Goal: Task Accomplishment & Management: Use online tool/utility

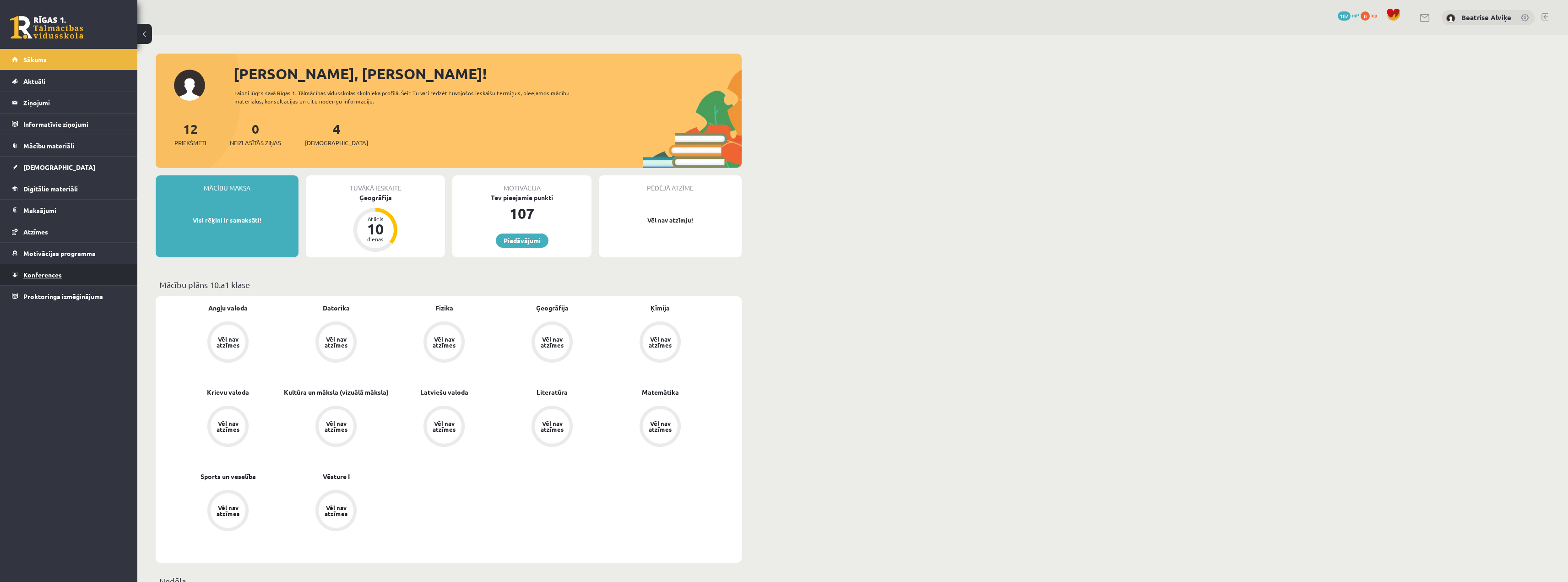
click at [56, 274] on span "Konferences" at bounding box center [43, 275] width 39 height 8
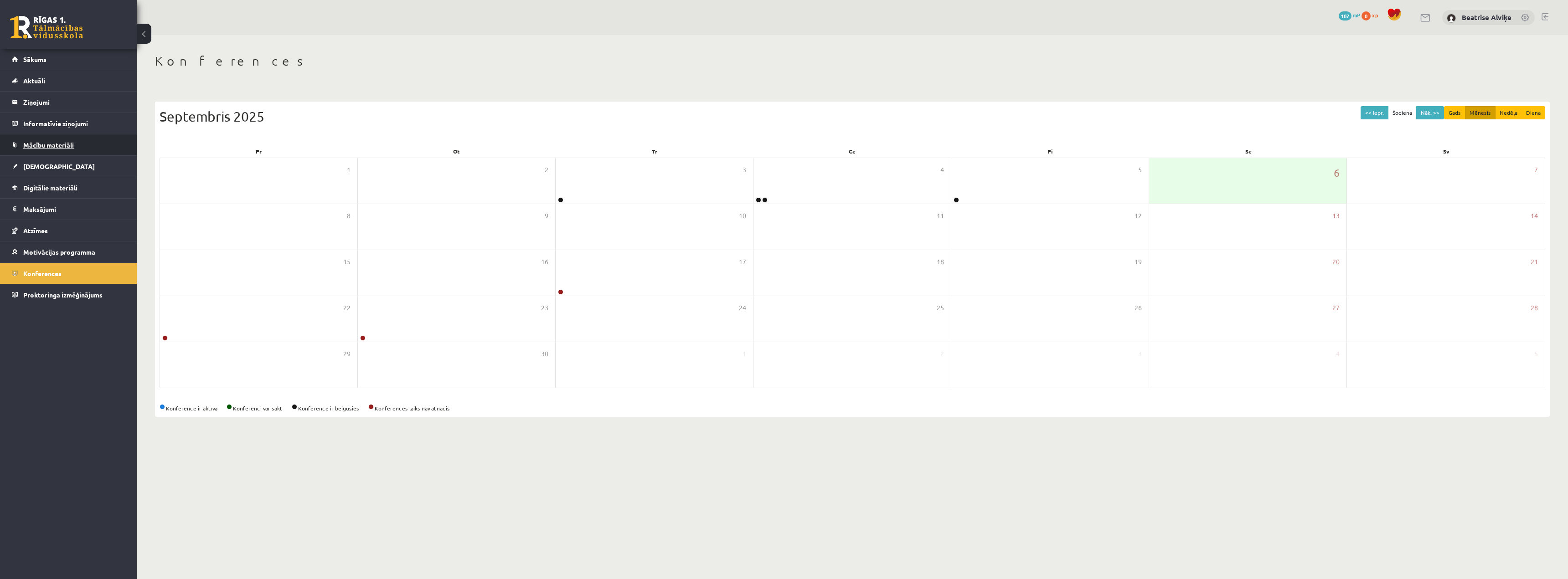
click at [54, 148] on span "Mācību materiāli" at bounding box center [48, 145] width 50 height 8
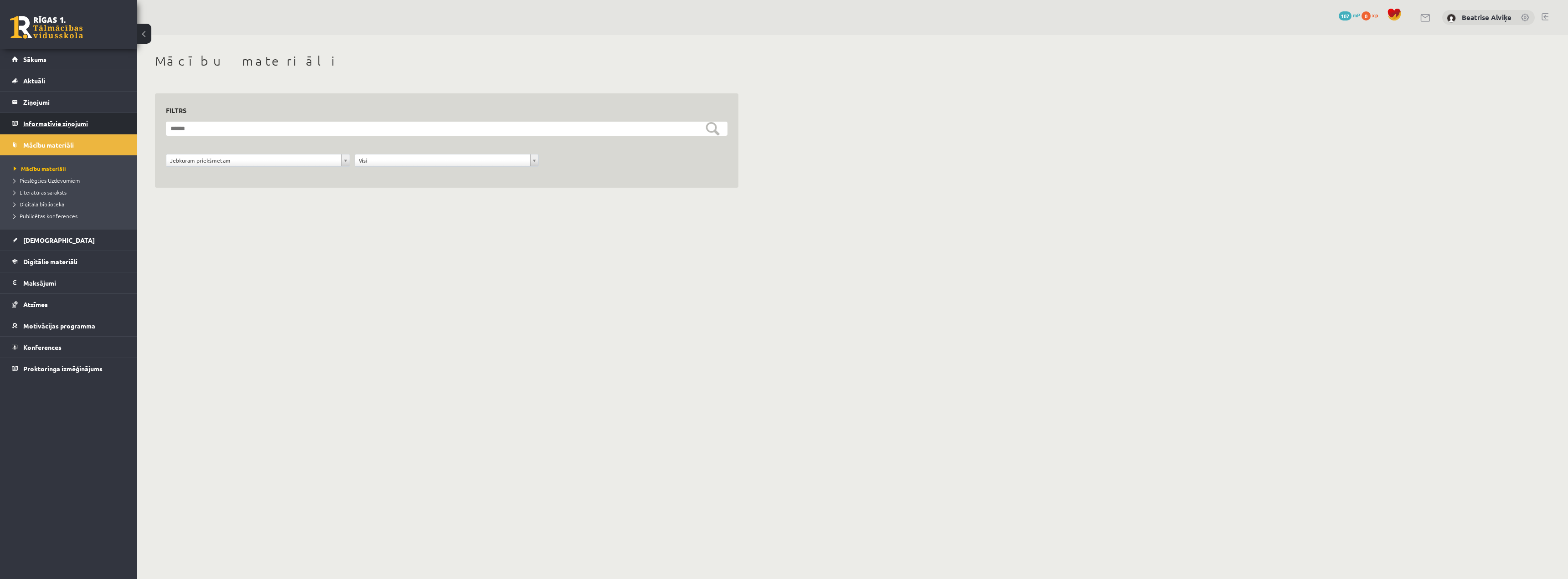
click at [62, 125] on legend "Informatīvie ziņojumi 0" at bounding box center [74, 123] width 102 height 21
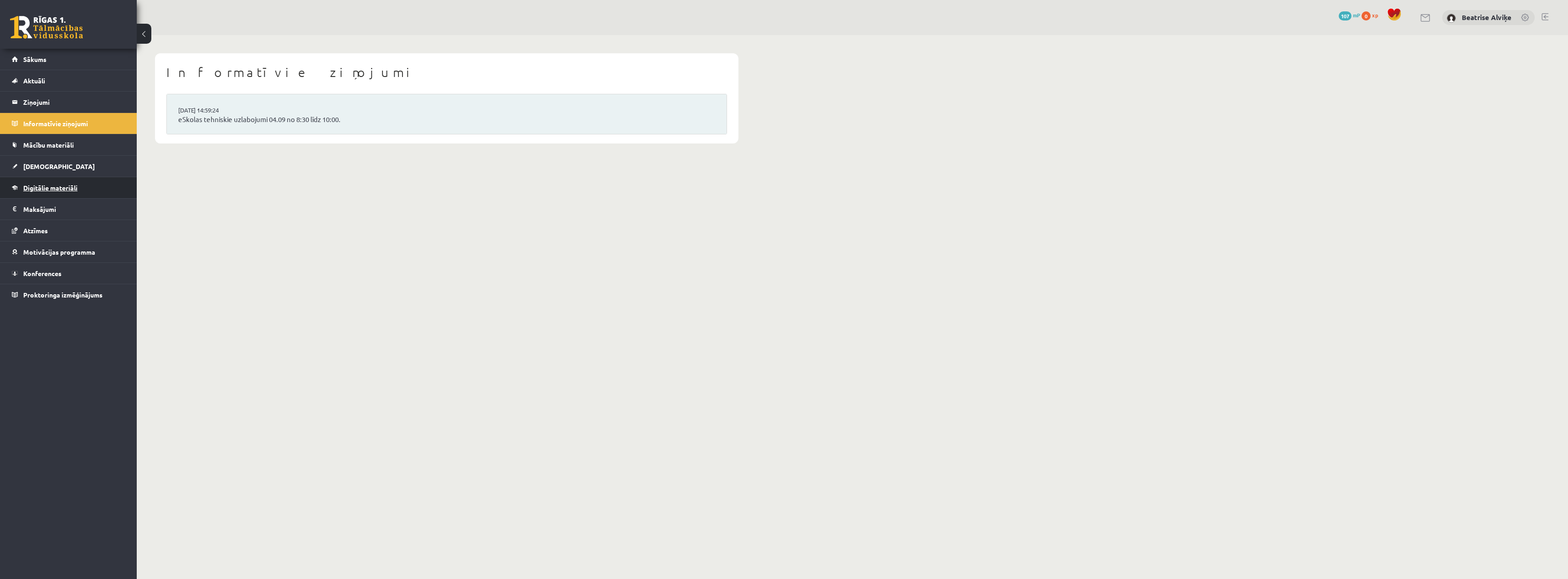
click at [61, 191] on link "Digitālie materiāli" at bounding box center [69, 188] width 114 height 21
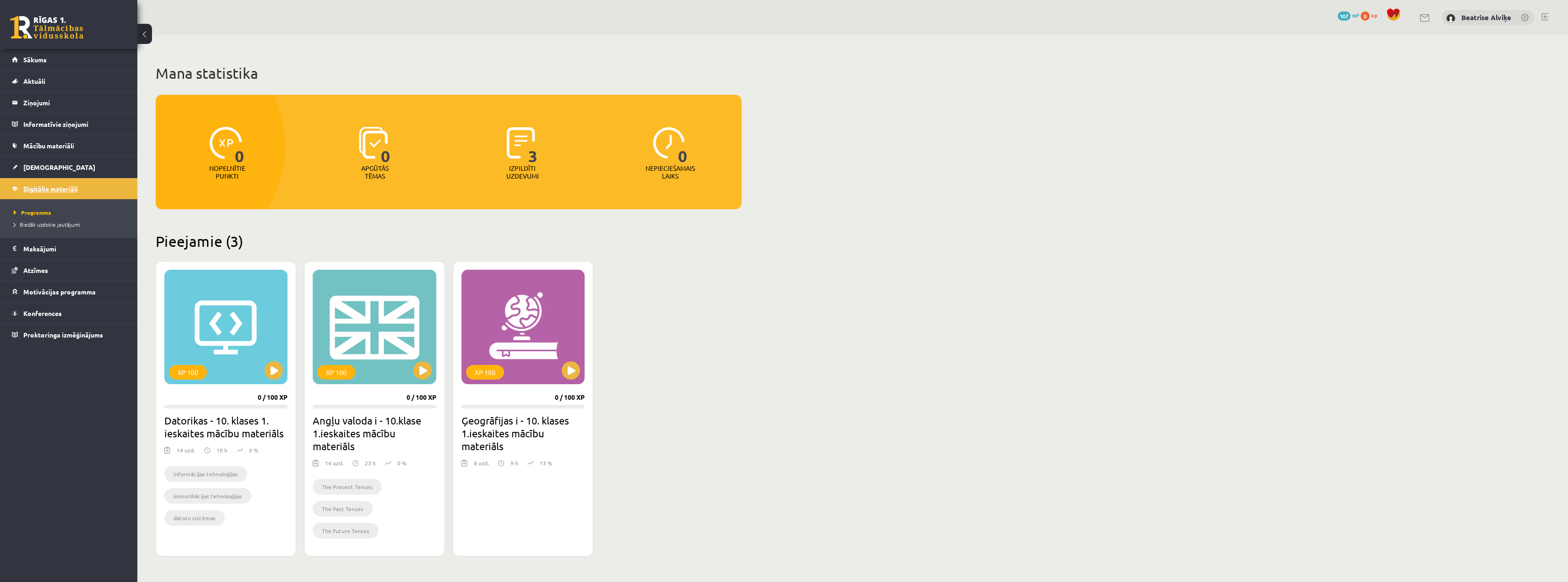
click at [55, 166] on link "[DEMOGRAPHIC_DATA]" at bounding box center [69, 167] width 114 height 21
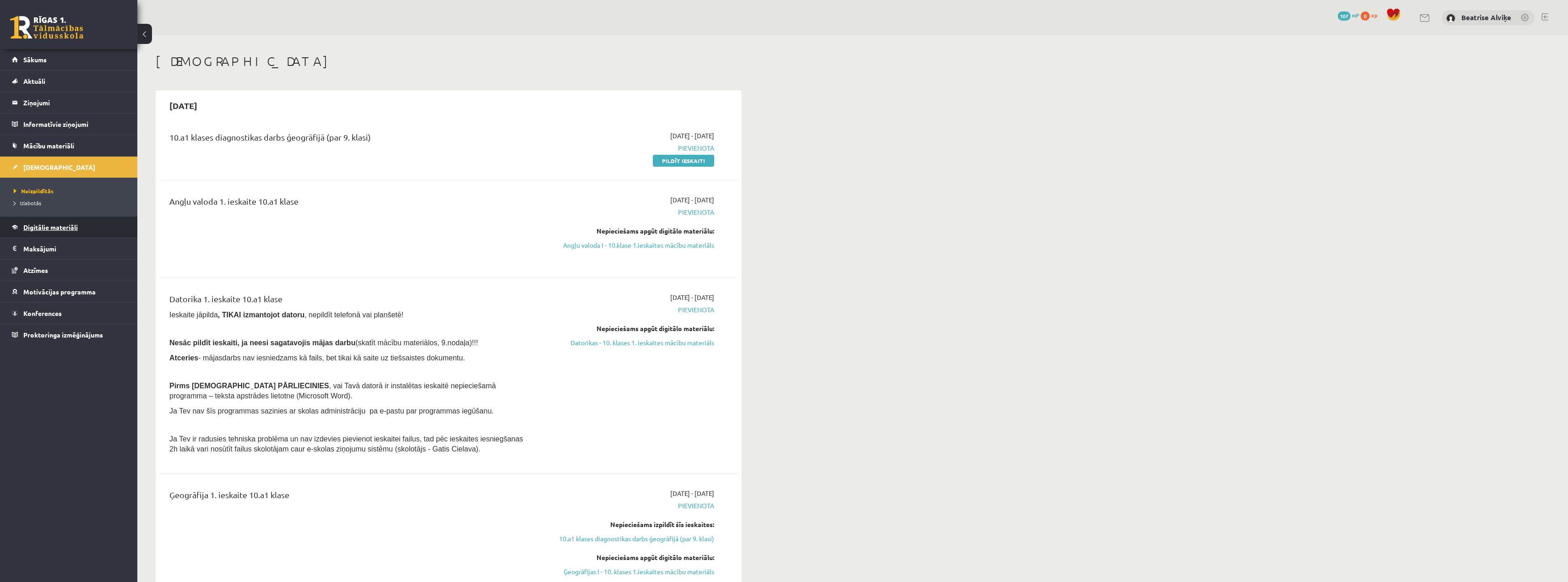
click at [60, 228] on span "Digitālie materiāli" at bounding box center [51, 227] width 55 height 8
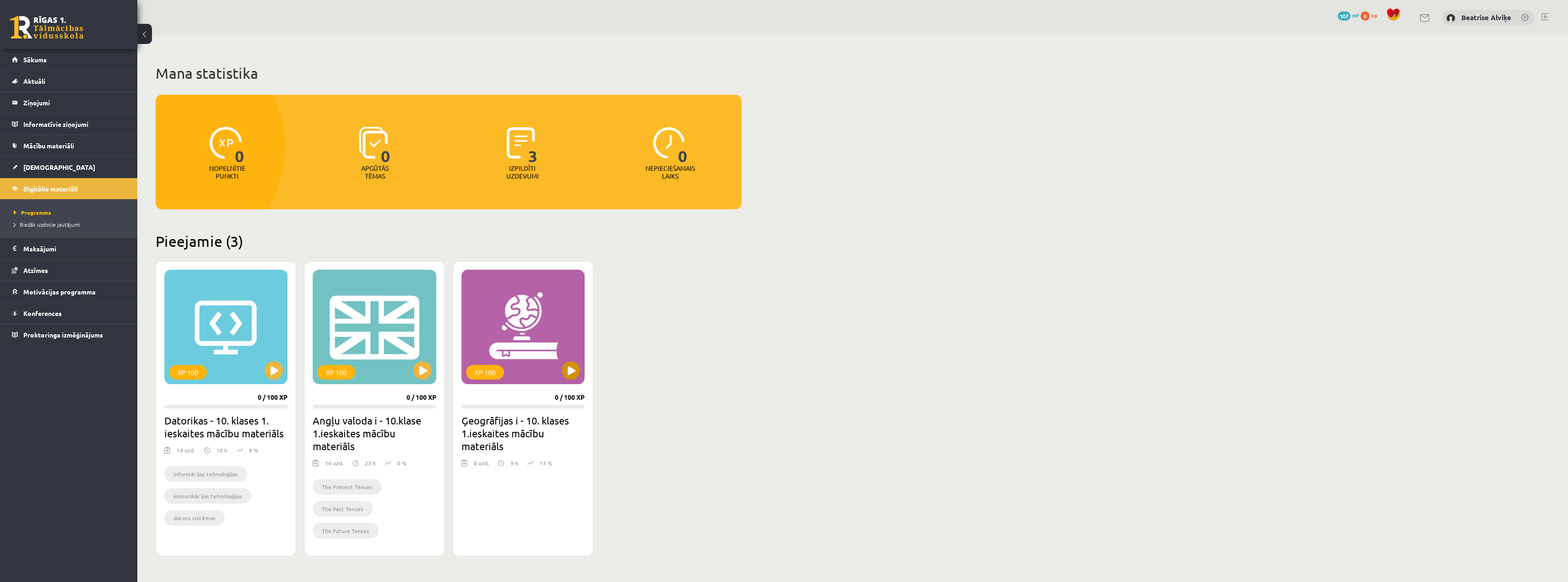
click at [515, 321] on div "XP 100" at bounding box center [522, 326] width 123 height 114
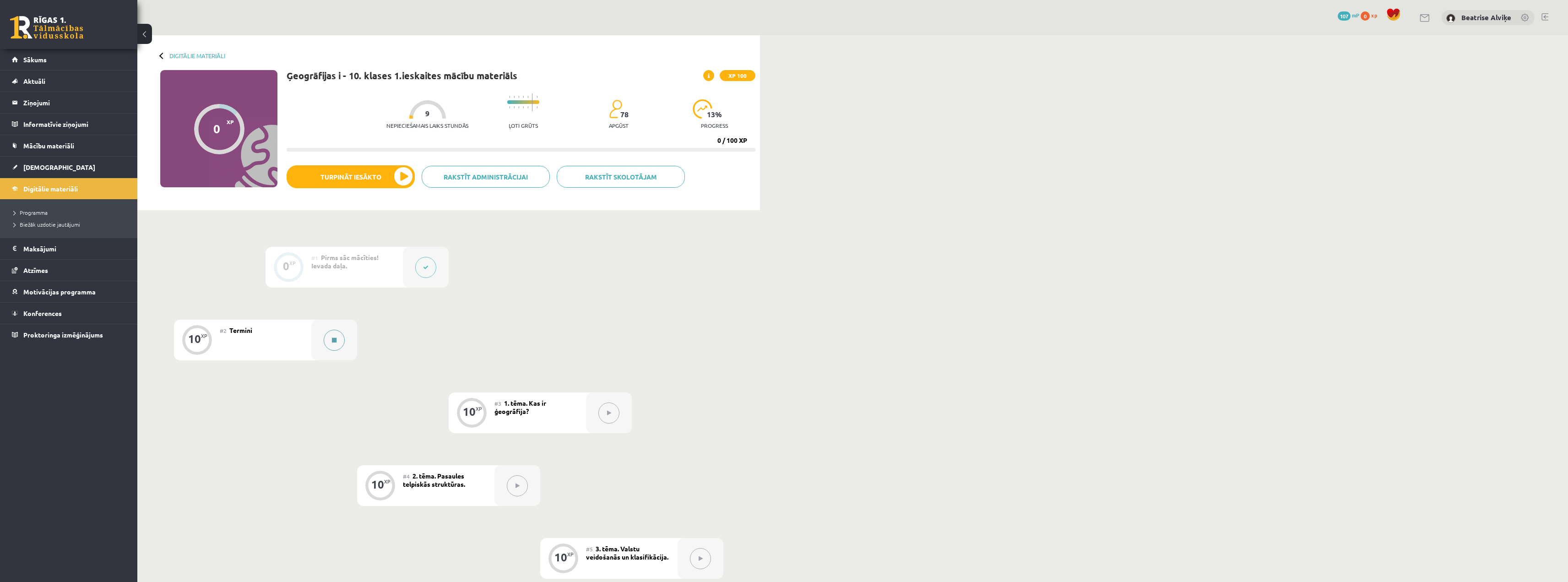
click at [336, 338] on icon at bounding box center [334, 340] width 5 height 6
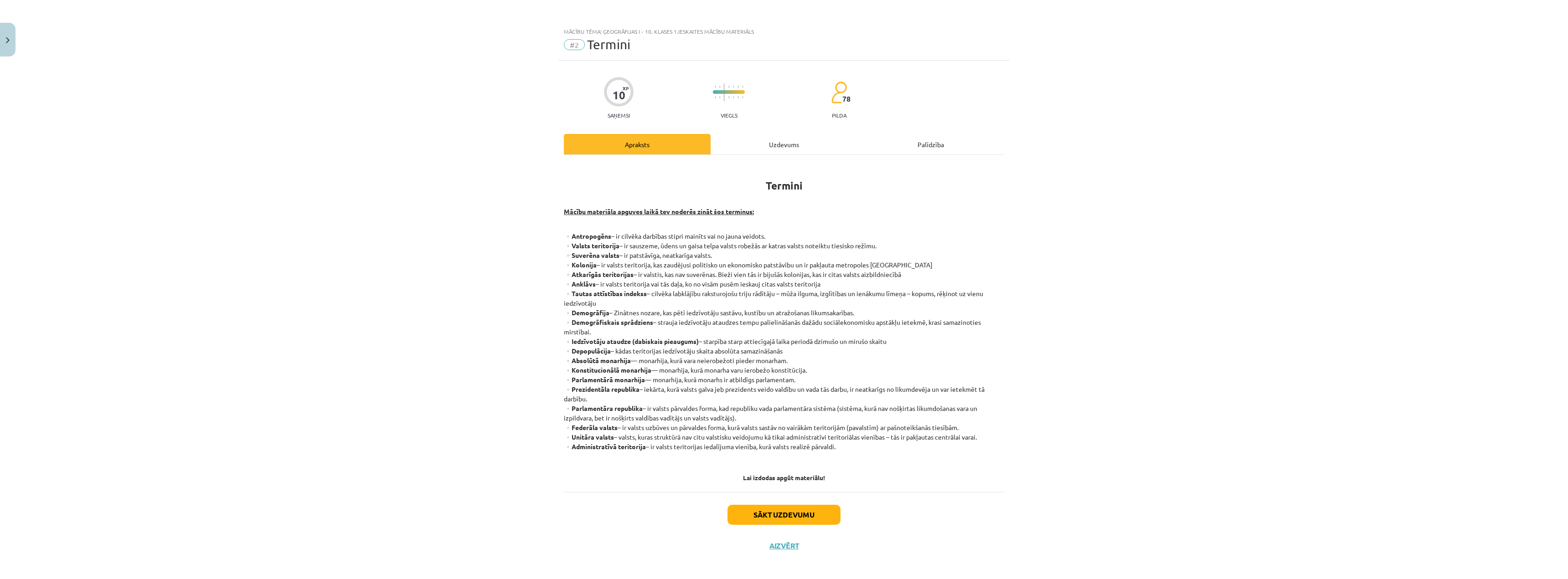
drag, startPoint x: 1450, startPoint y: 218, endPoint x: 1442, endPoint y: 218, distance: 8.0
drag, startPoint x: 1442, startPoint y: 218, endPoint x: 532, endPoint y: 194, distance: 910.3
click at [532, 194] on div "Mācību tēma: Ģeogrāfijas i - 10. klases 1.ieskaites mācību materiāls #2 Termini…" at bounding box center [784, 290] width 1568 height 579
click at [391, 377] on div "Mācību tēma: Ģeogrāfijas i - 10. klases 1.ieskaites mācību materiāls #2 Termini…" at bounding box center [784, 290] width 1568 height 579
click at [1169, 313] on div "Mācību tēma: Ģeogrāfijas i - 10. klases 1.ieskaites mācību materiāls #2 Termini…" at bounding box center [784, 290] width 1568 height 579
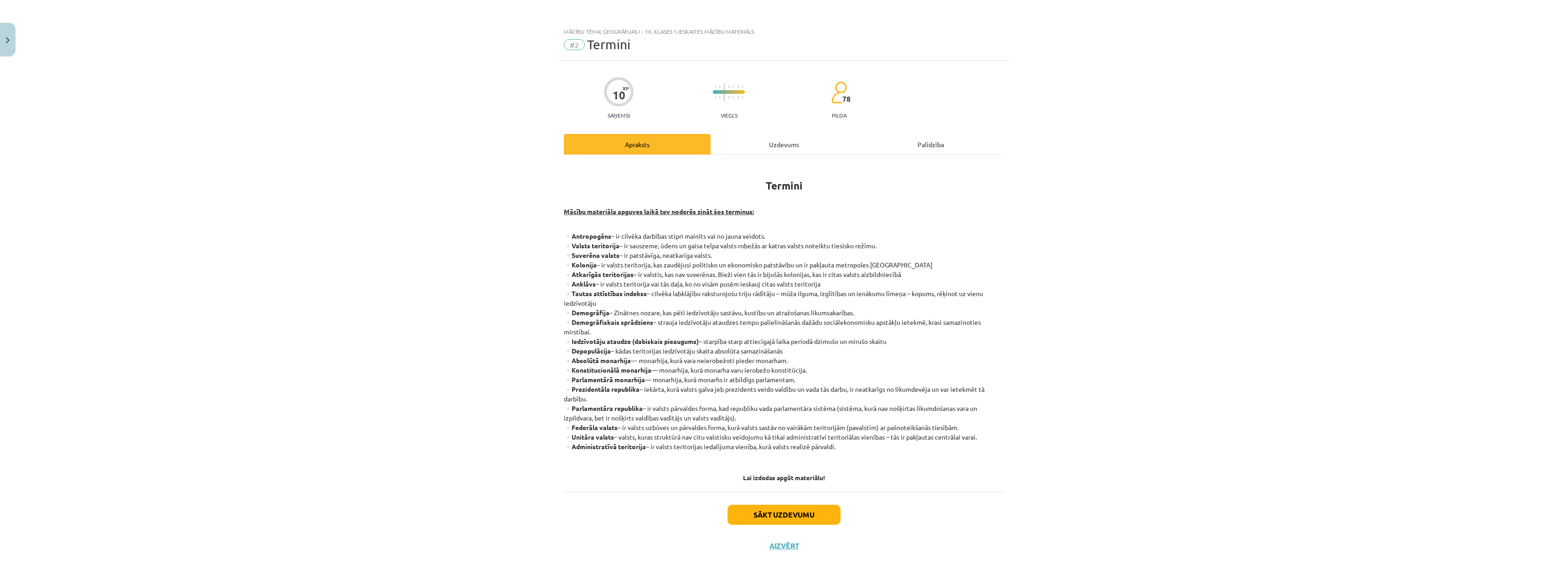
click at [786, 133] on div "10 XP Saņemsi Viegls 78 pilda Apraksts Uzdevums Palīdzība Termini Mācību materi…" at bounding box center [784, 311] width 451 height 501
click at [783, 142] on div "Uzdevums" at bounding box center [784, 144] width 146 height 21
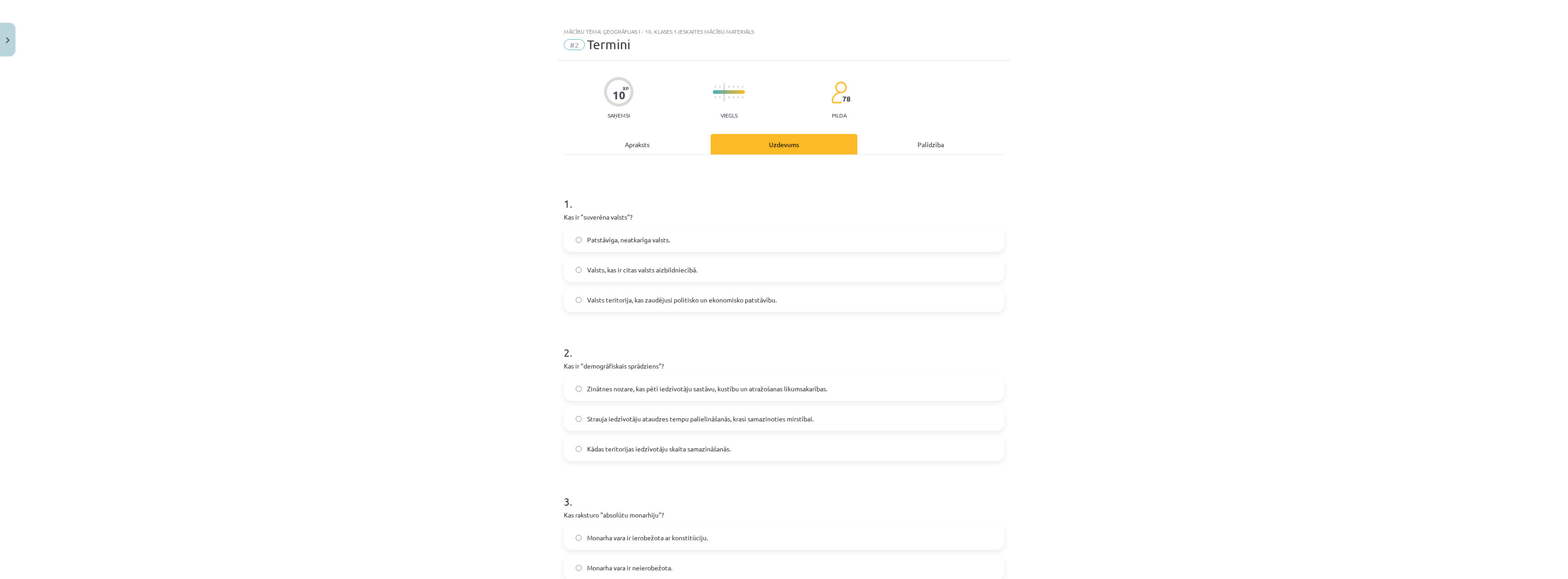
scroll to position [5, 0]
click at [670, 130] on div "Apraksts" at bounding box center [637, 140] width 146 height 21
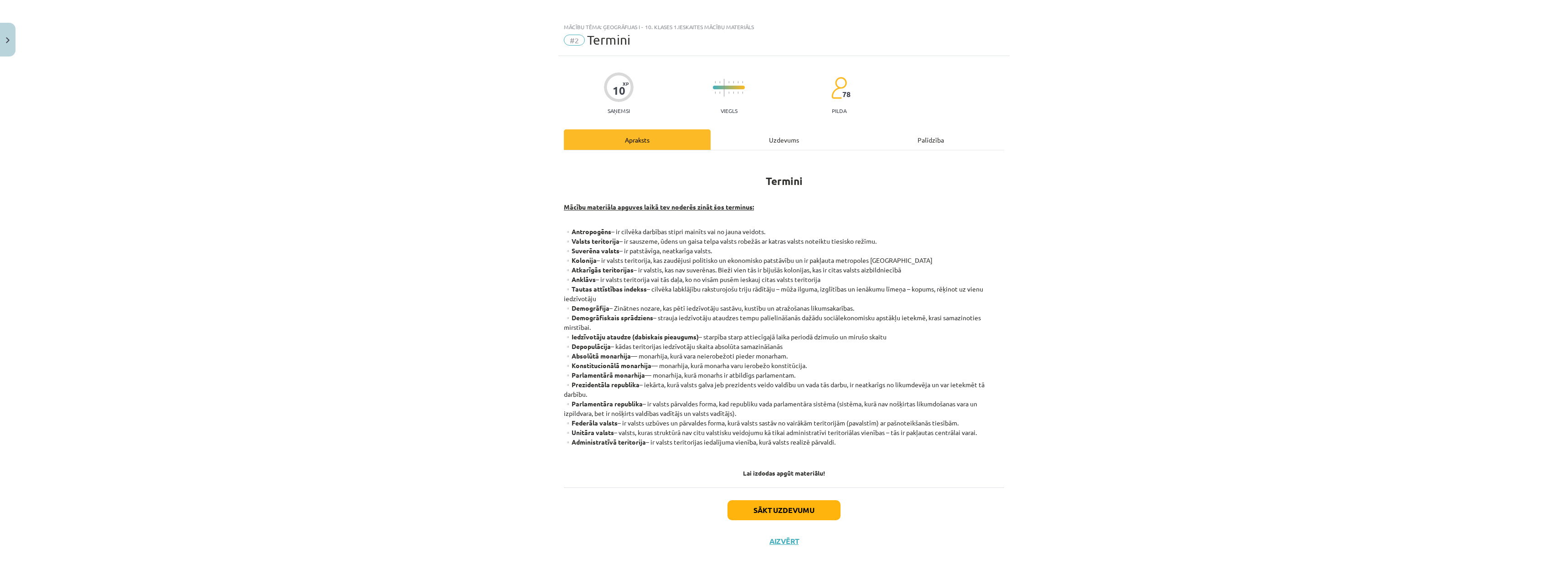
click at [732, 130] on div "Uzdevums" at bounding box center [784, 140] width 146 height 21
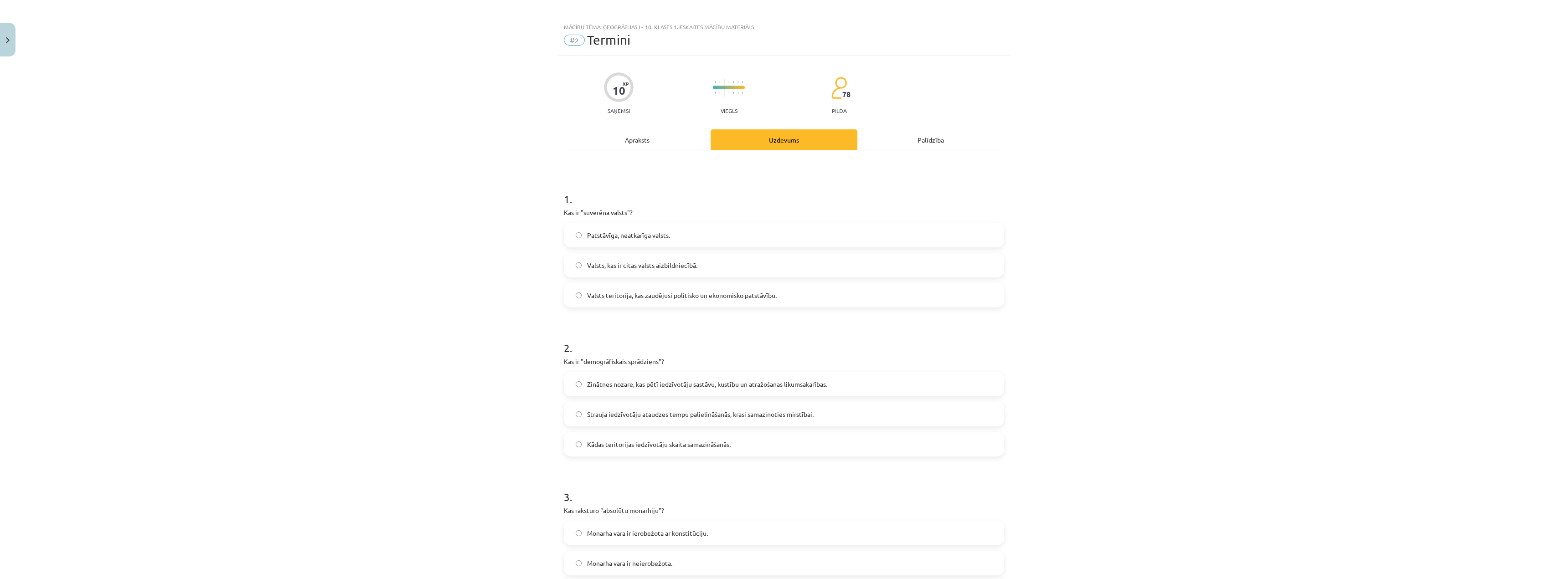
click at [670, 141] on div "Apraksts" at bounding box center [637, 140] width 146 height 21
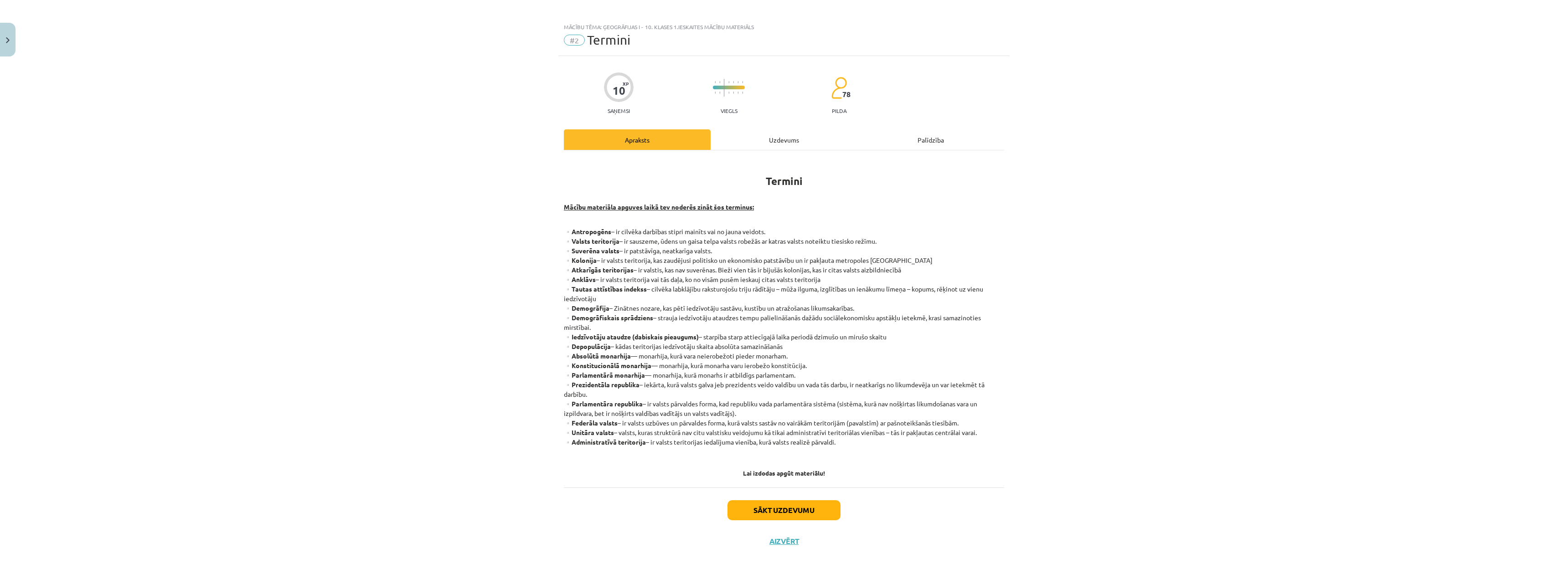
click at [758, 127] on div "10 XP Saņemsi Viegls 78 pilda Apraksts Uzdevums Palīdzība Termini Mācību materi…" at bounding box center [784, 306] width 451 height 501
drag, startPoint x: 653, startPoint y: 143, endPoint x: 678, endPoint y: 143, distance: 25.0
click at [655, 143] on div "Apraksts" at bounding box center [637, 140] width 146 height 21
click at [799, 141] on div "Uzdevums" at bounding box center [784, 140] width 146 height 21
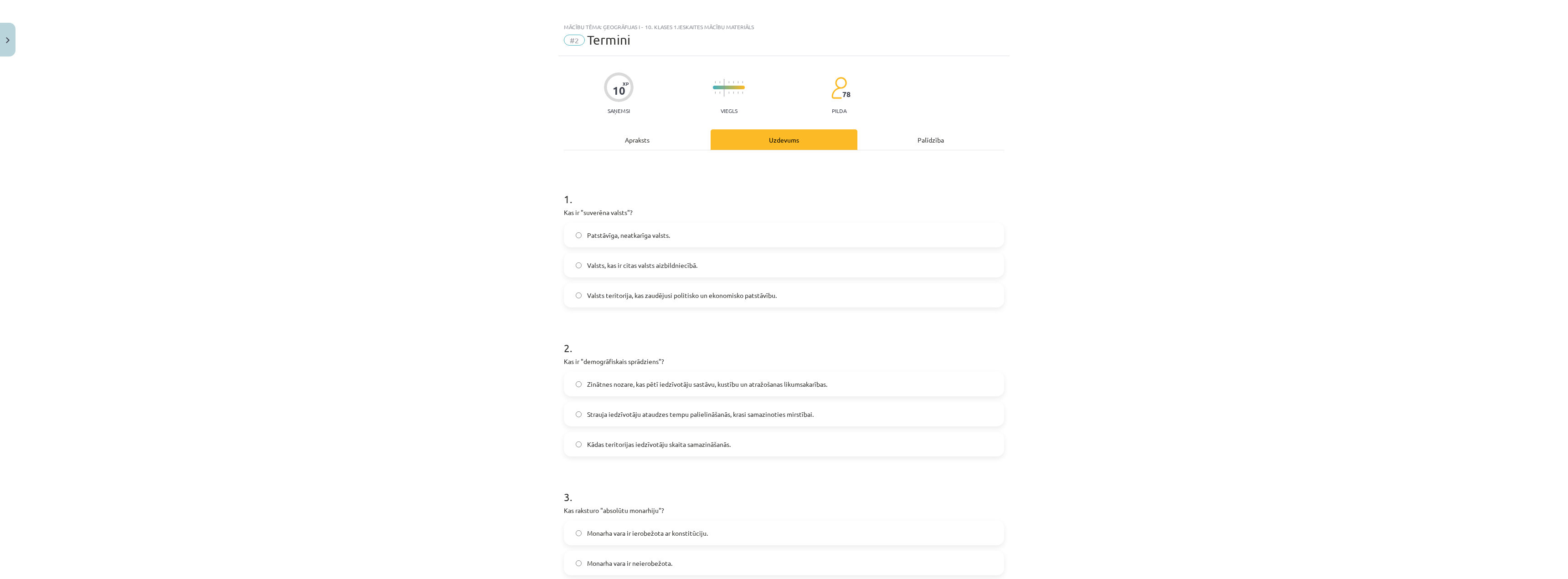
click at [630, 129] on div "10 XP Saņemsi Viegls 78 pilda Apraksts Uzdevums Palīdzība 1 . Kas ir "suverēna …" at bounding box center [784, 521] width 451 height 930
click at [761, 132] on div "Uzdevums" at bounding box center [784, 140] width 146 height 21
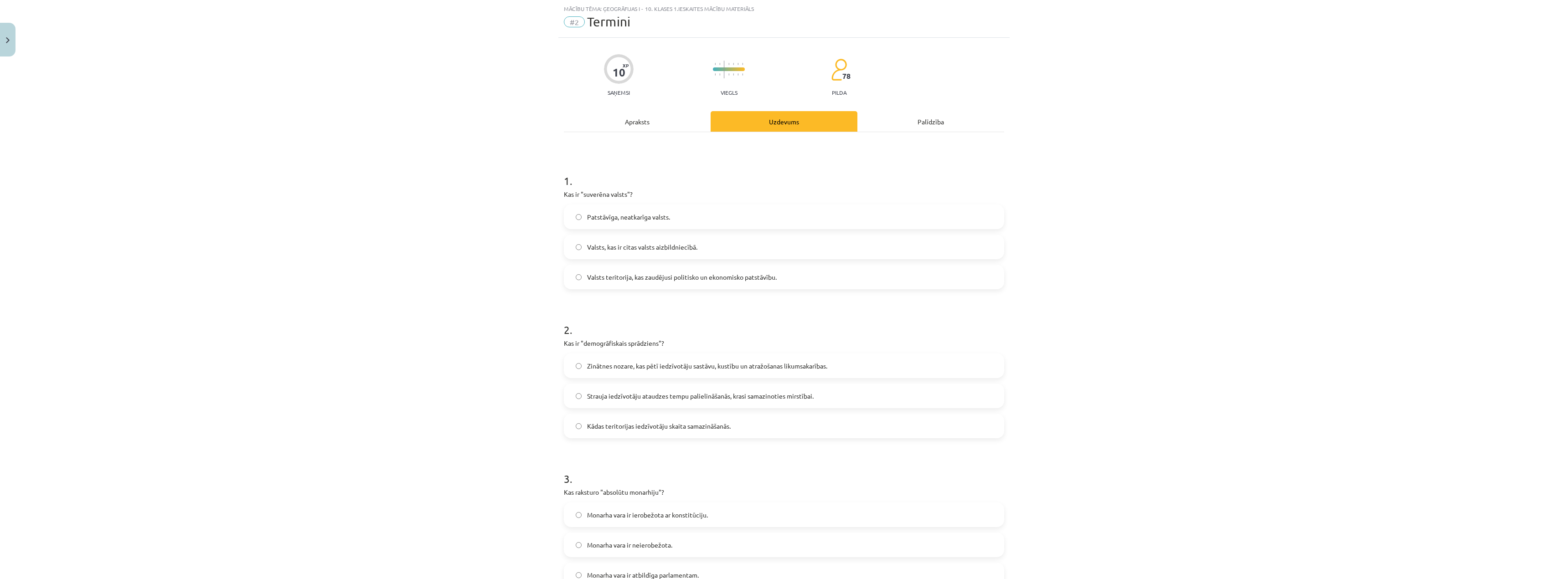
click at [655, 123] on div "Apraksts" at bounding box center [637, 122] width 146 height 21
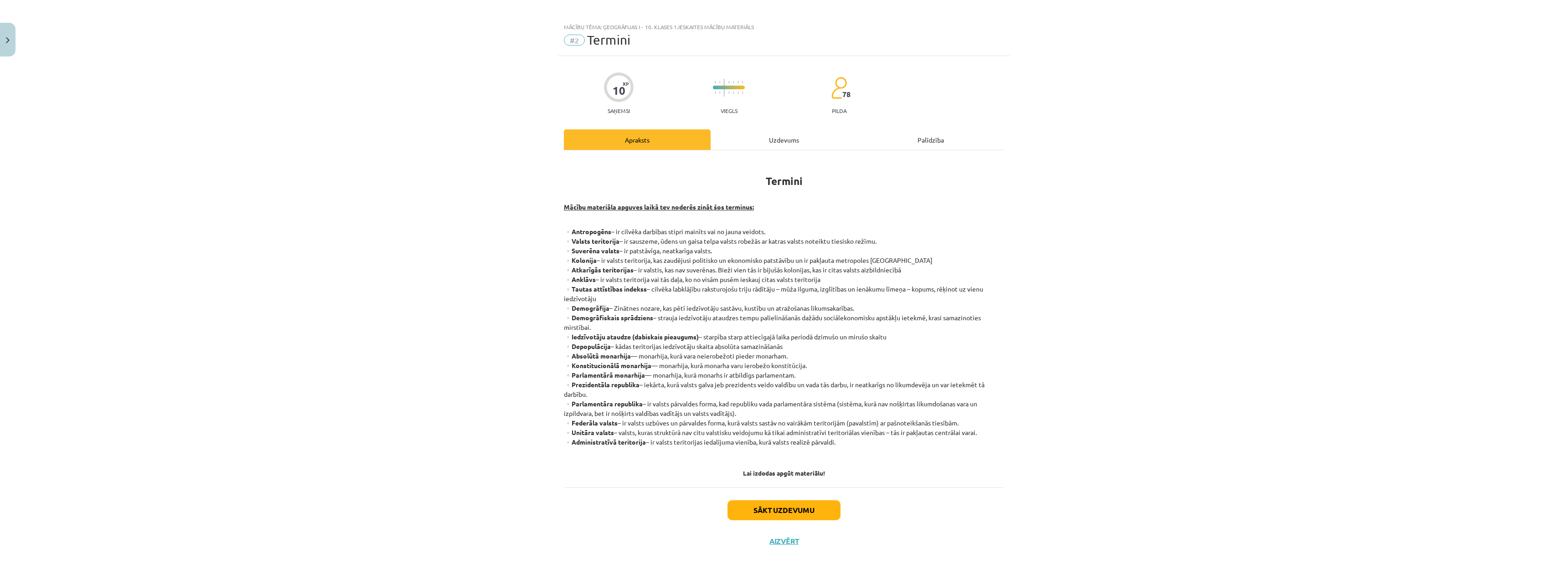
click at [1252, 254] on div "Mācību tēma: Ģeogrāfijas i - 10. klases 1.ieskaites mācību materiāls #2 Termini…" at bounding box center [784, 290] width 1568 height 579
click at [1130, 126] on div "Mācību tēma: Ģeogrāfijas i - 10. klases 1.ieskaites mācību materiāls #2 Termini…" at bounding box center [784, 290] width 1568 height 579
click at [271, 388] on div "Mācību tēma: Ģeogrāfijas i - 10. klases 1.ieskaites mācību materiāls #2 Termini…" at bounding box center [784, 290] width 1568 height 579
click at [274, 388] on div "Mācību tēma: Ģeogrāfijas i - 10. klases 1.ieskaites mācību materiāls #2 Termini…" at bounding box center [784, 290] width 1568 height 579
click at [1230, 313] on div "Mācību tēma: Ģeogrāfijas i - 10. klases 1.ieskaites mācību materiāls #2 Termini…" at bounding box center [784, 290] width 1568 height 579
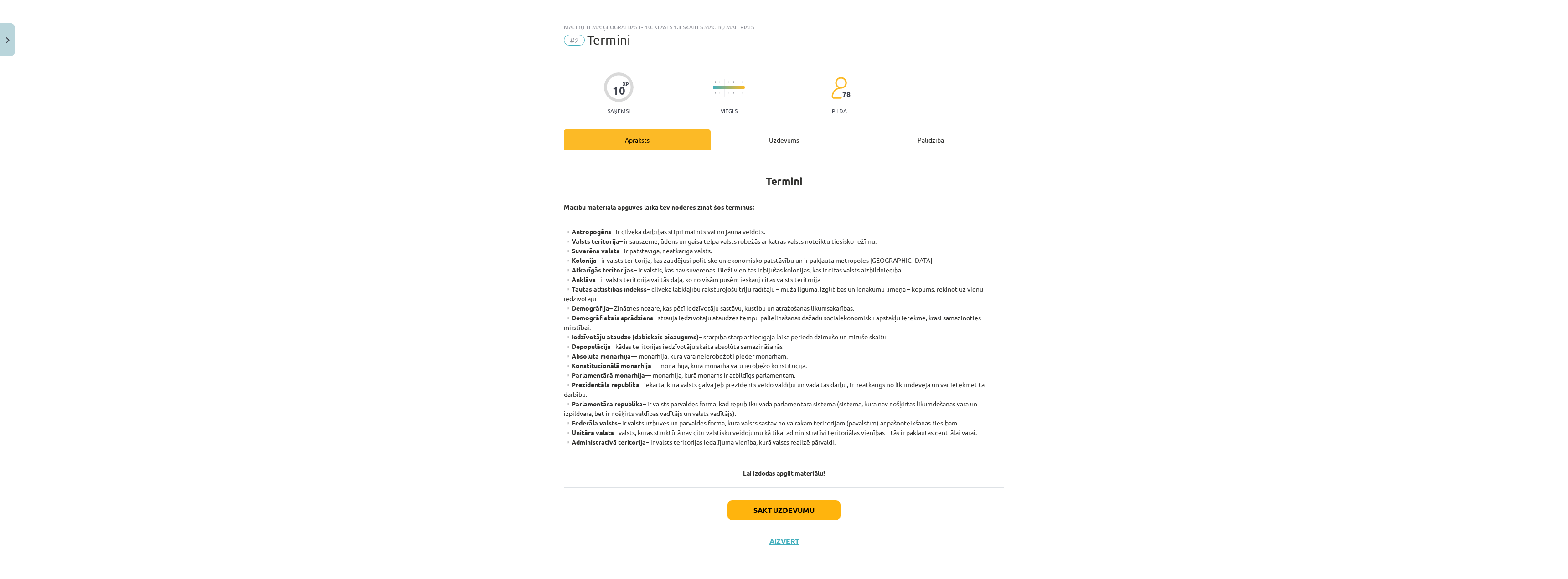
click at [1129, 174] on div "Mācību tēma: Ģeogrāfijas i - 10. klases 1.ieskaites mācību materiāls #2 Termini…" at bounding box center [784, 290] width 1568 height 579
click at [402, 361] on div "Mācību tēma: Ģeogrāfijas i - 10. klases 1.ieskaites mācību materiāls #2 Termini…" at bounding box center [784, 290] width 1568 height 579
drag, startPoint x: 361, startPoint y: 425, endPoint x: 370, endPoint y: 426, distance: 9.1
click at [362, 425] on div "Mācību tēma: Ģeogrāfijas i - 10. klases 1.ieskaites mācību materiāls #2 Termini…" at bounding box center [784, 290] width 1568 height 579
click at [427, 420] on div "Mācību tēma: Ģeogrāfijas i - 10. klases 1.ieskaites mācību materiāls #2 Termini…" at bounding box center [784, 290] width 1568 height 579
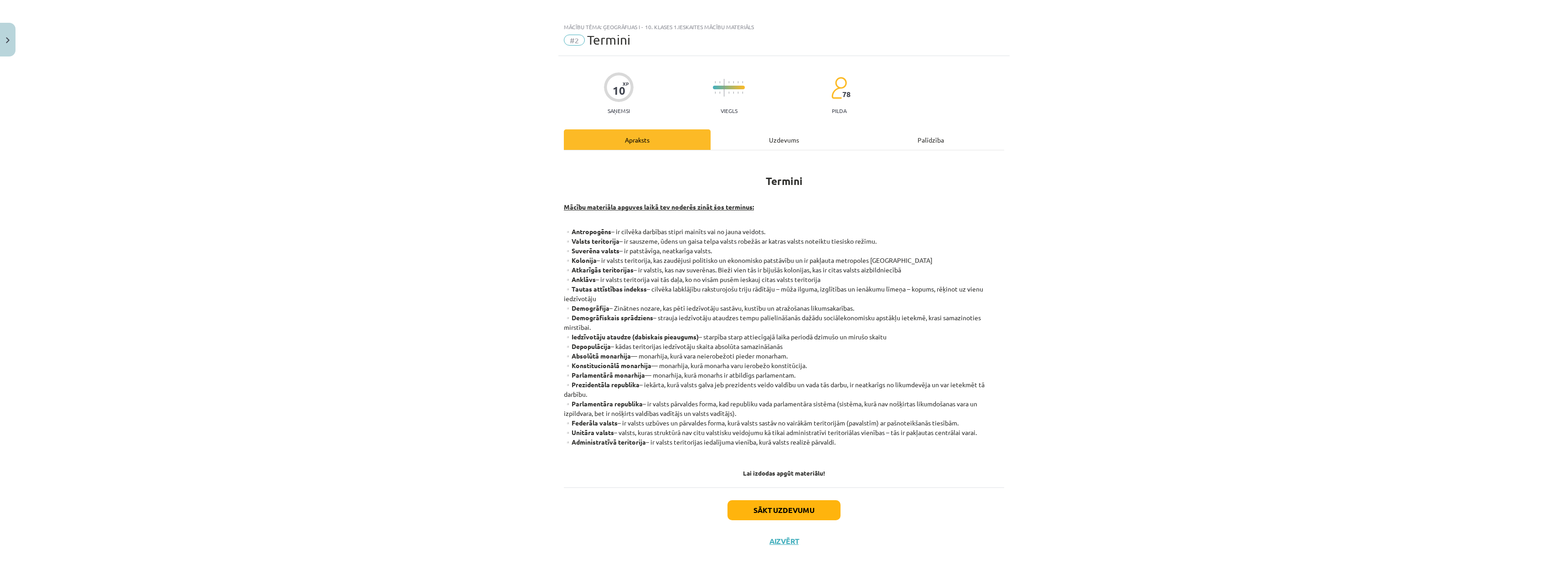
click at [427, 420] on div "Mācību tēma: Ģeogrāfijas i - 10. klases 1.ieskaites mācību materiāls #2 Termini…" at bounding box center [784, 290] width 1568 height 579
click at [379, 338] on div "Mācību tēma: Ģeogrāfijas i - 10. klases 1.ieskaites mācību materiāls #2 Termini…" at bounding box center [784, 290] width 1568 height 579
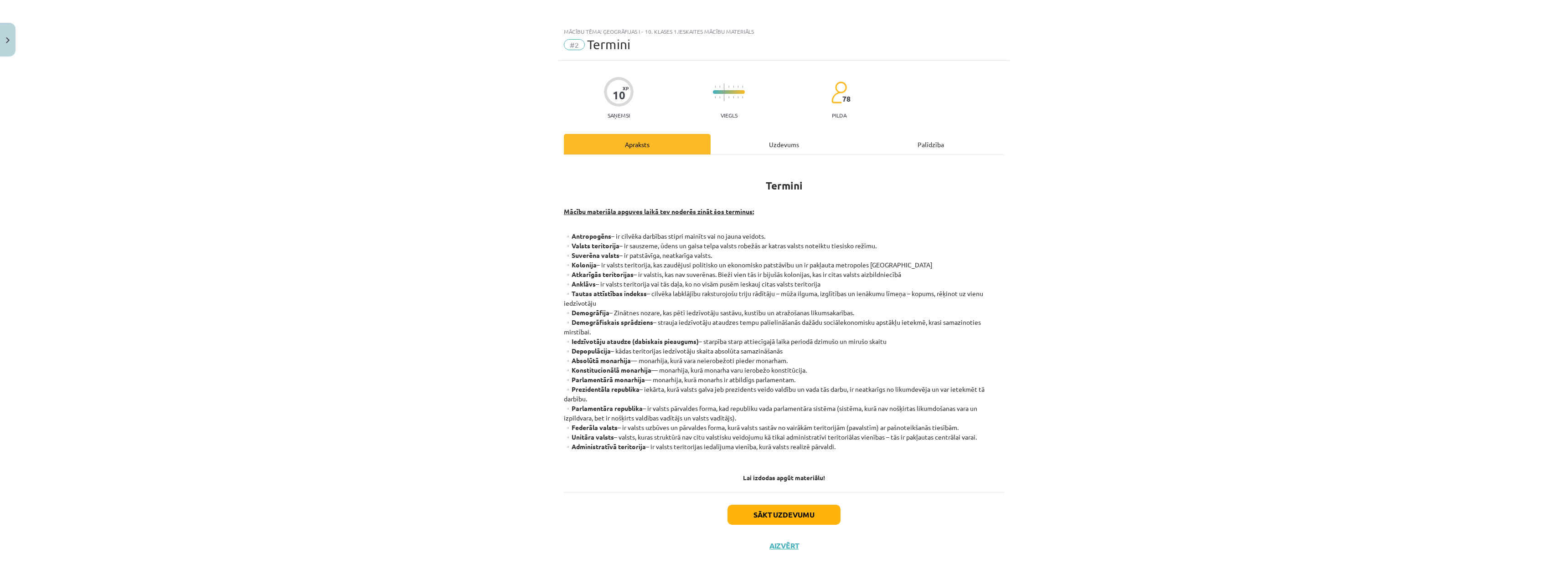
drag, startPoint x: 1490, startPoint y: 529, endPoint x: 1116, endPoint y: 358, distance: 411.2
click at [1116, 358] on div "Mācību tēma: Ģeogrāfijas i - 10. klases 1.ieskaites mācību materiāls #2 Termini…" at bounding box center [784, 290] width 1568 height 579
click at [1189, 419] on div "Mācību tēma: Ģeogrāfijas i - 10. klases 1.ieskaites mācību materiāls #2 Termini…" at bounding box center [784, 290] width 1568 height 579
click at [1101, 397] on div "Mācību tēma: Ģeogrāfijas i - 10. klases 1.ieskaites mācību materiāls #2 Termini…" at bounding box center [784, 290] width 1568 height 579
click at [759, 139] on div "Uzdevums" at bounding box center [784, 144] width 146 height 21
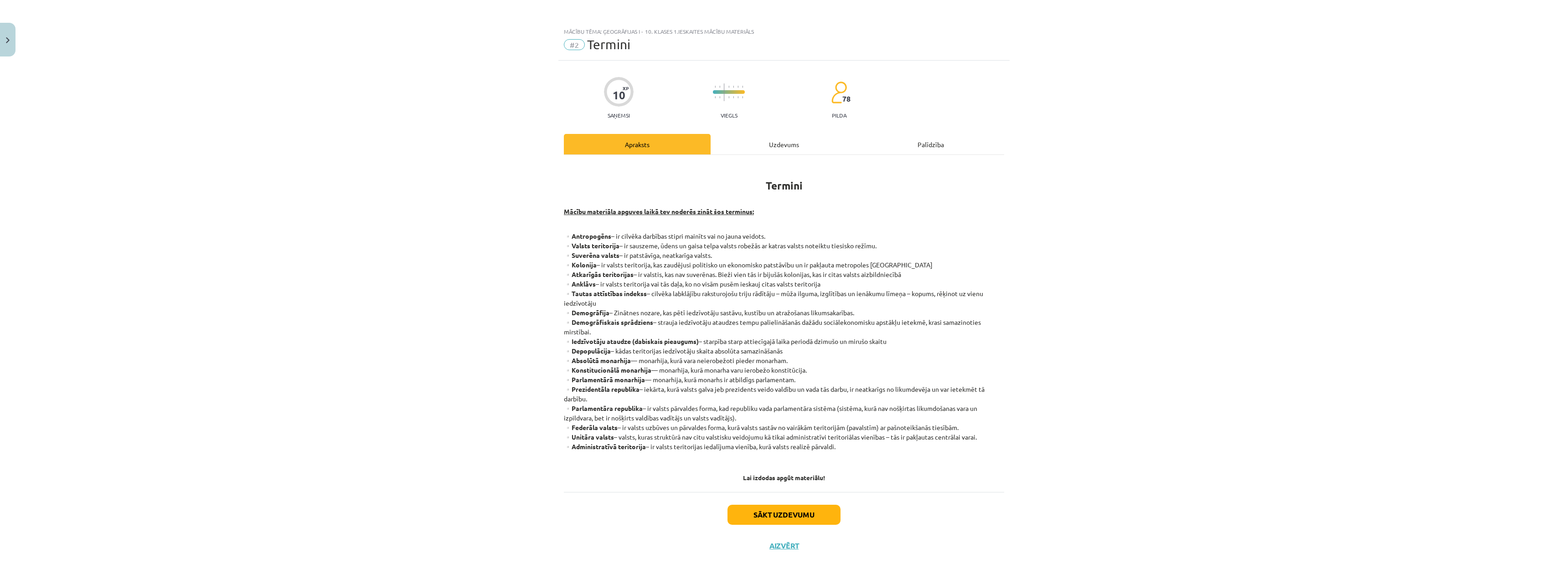
scroll to position [5, 0]
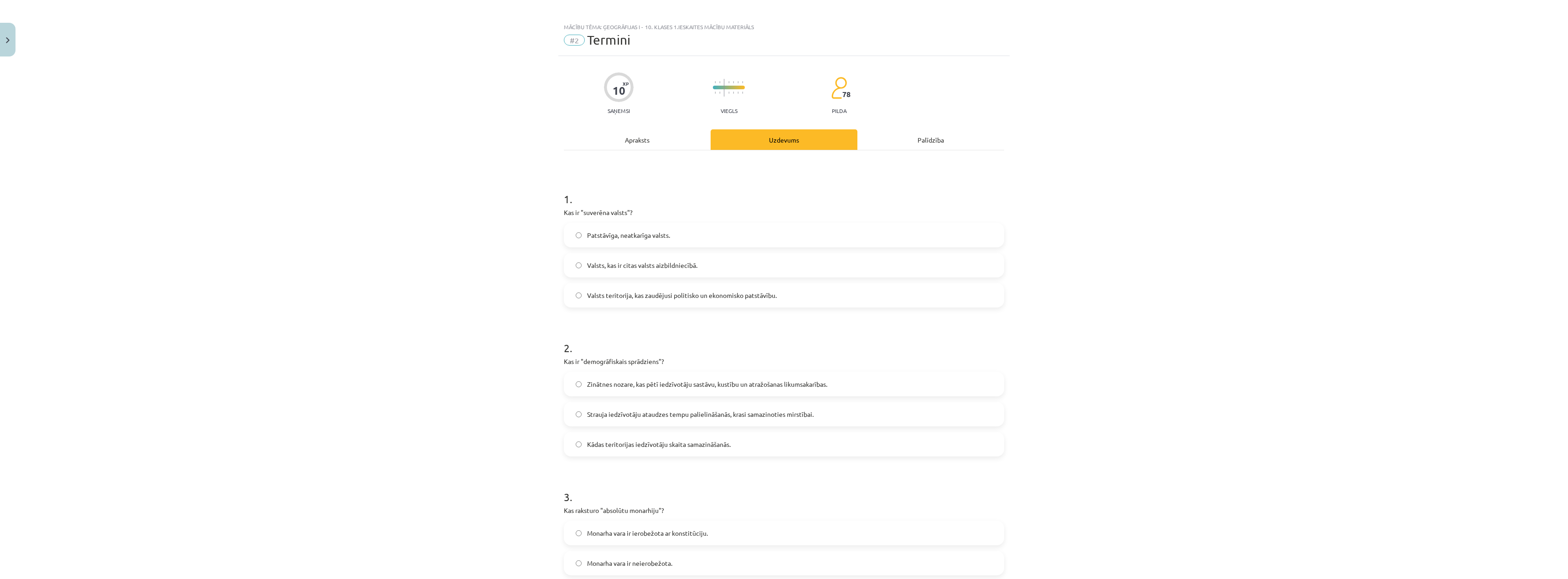
click at [764, 230] on label "Patstāvīga, neatkarīga valsts." at bounding box center [784, 235] width 439 height 22
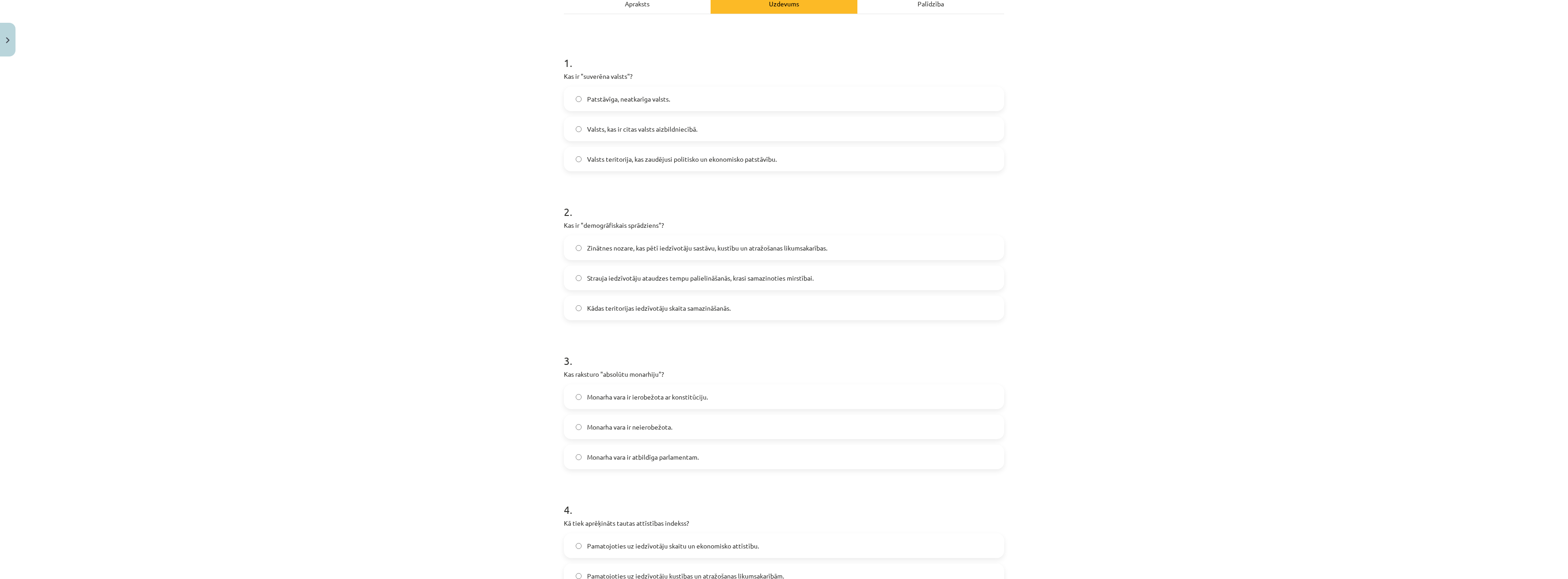
scroll to position [142, 0]
click at [785, 283] on label "Strauja iedzīvotāju ataudzes tempu palielināšanās, krasi samazinoties mirstībai." at bounding box center [784, 278] width 439 height 22
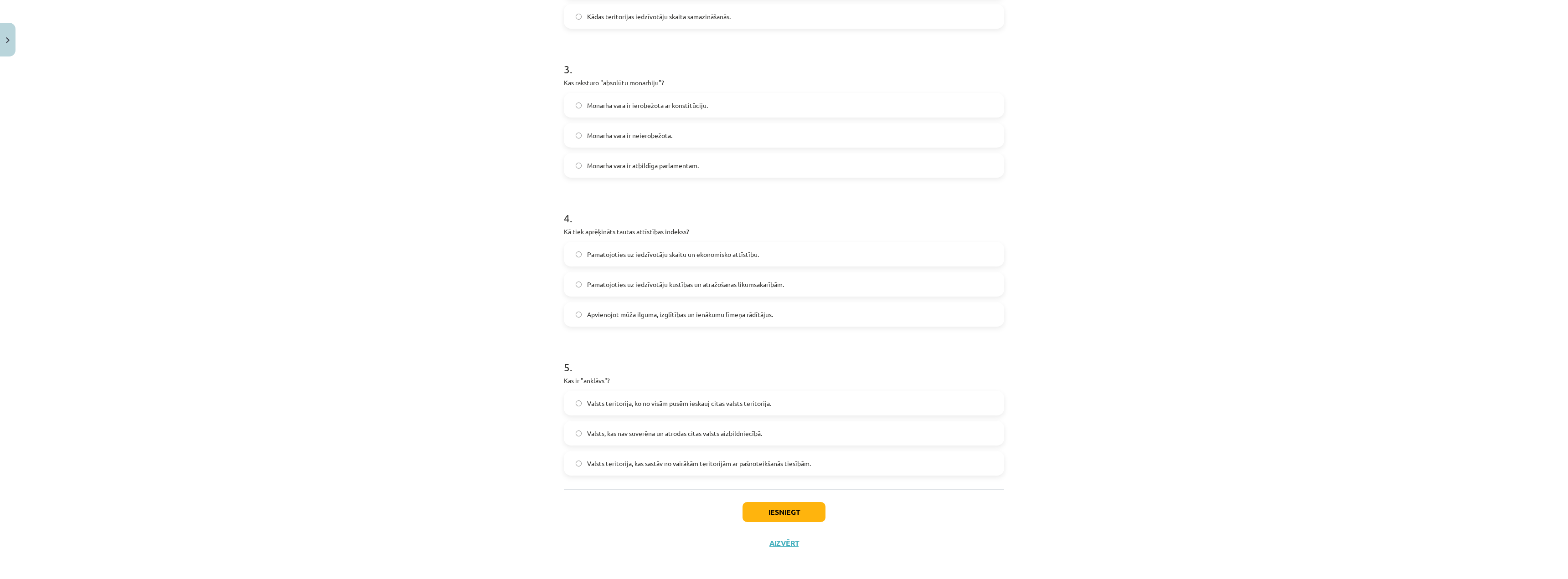
scroll to position [434, 0]
click at [621, 317] on span "Apvienojot mūža ilguma, izglītības un ienākumu līmeņa rādītājus." at bounding box center [680, 312] width 186 height 10
click at [812, 404] on label "Valsts teritorija, ko no visām pusēm ieskauj citas valsts teritorija." at bounding box center [784, 401] width 439 height 22
click at [785, 506] on button "Iesniegt" at bounding box center [784, 509] width 83 height 20
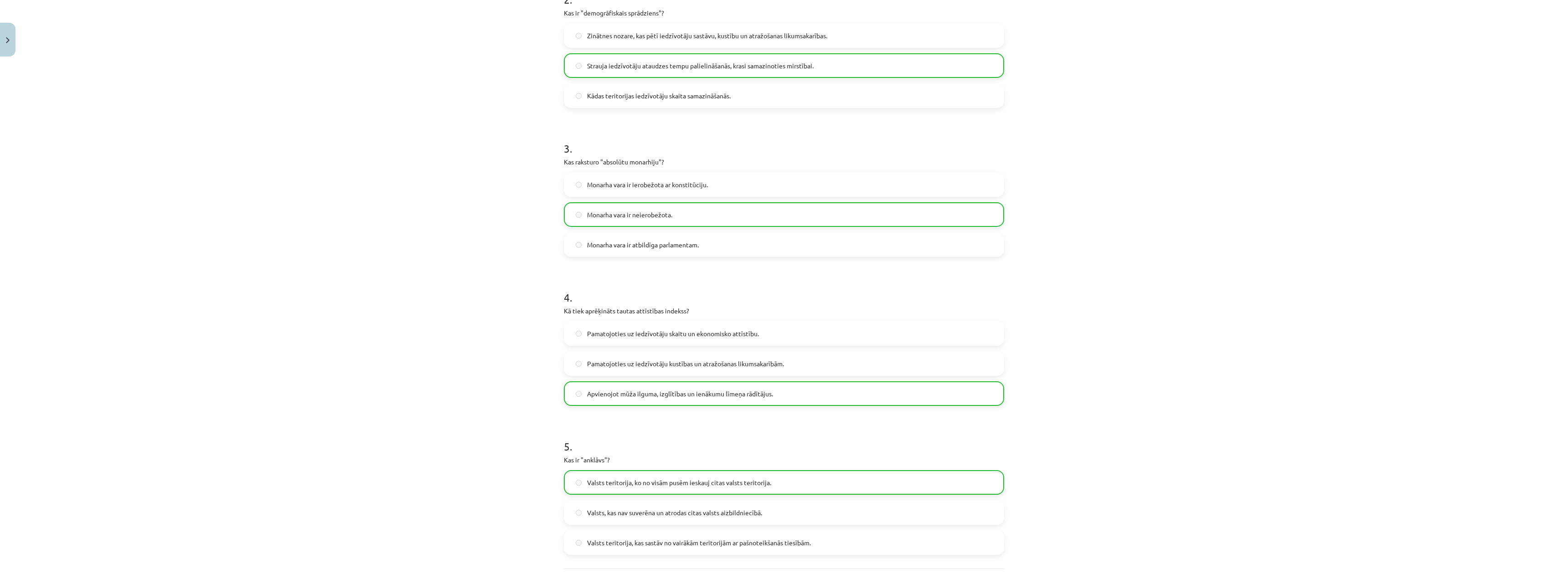
scroll to position [464, 0]
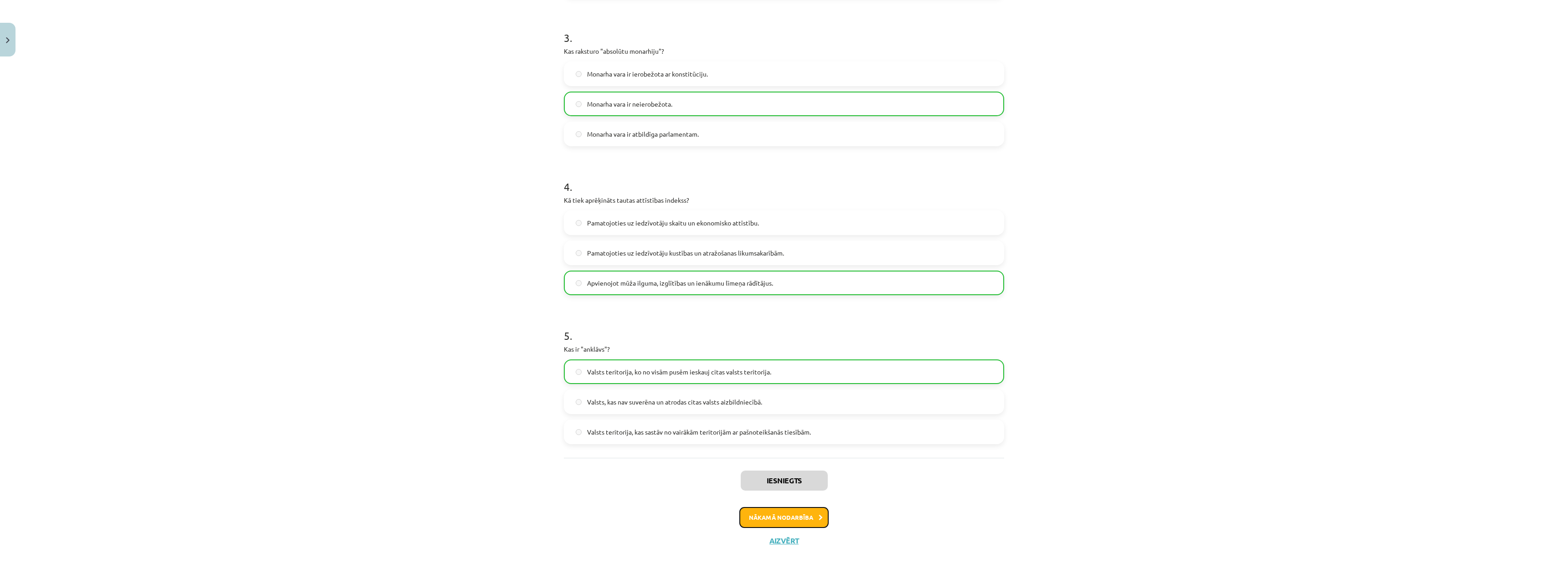
click at [783, 518] on button "Nākamā nodarbība" at bounding box center [784, 517] width 90 height 21
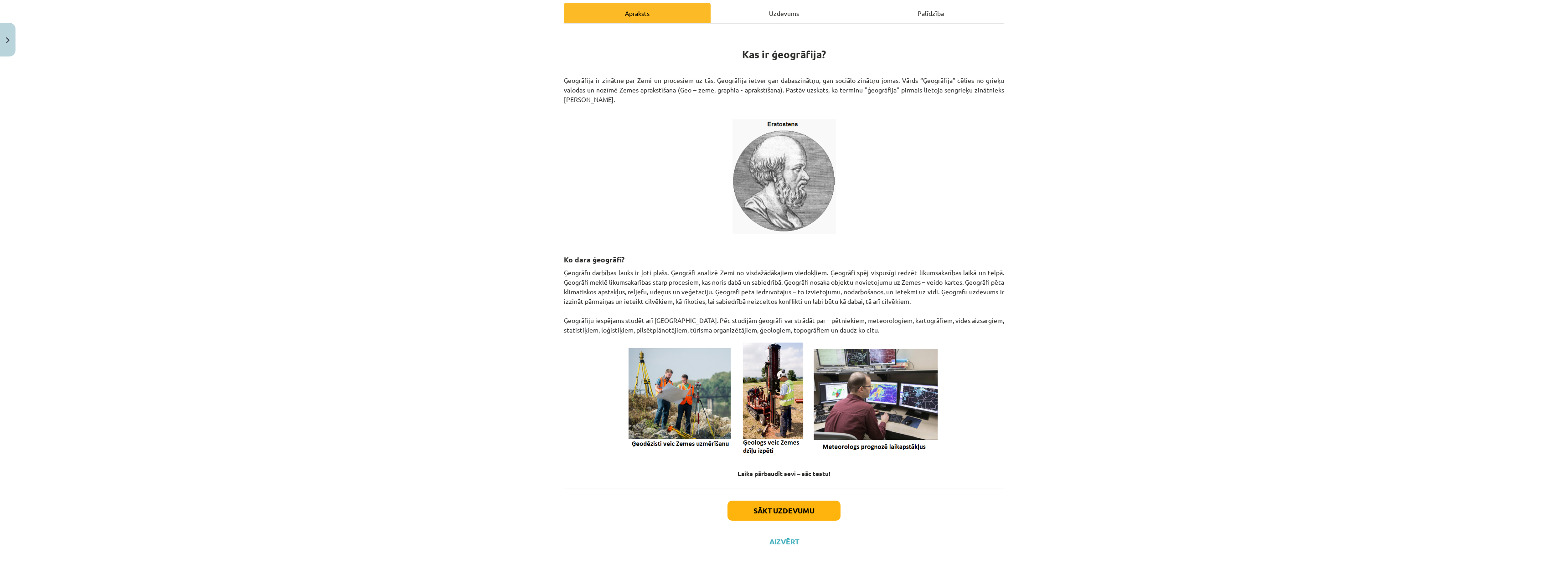
scroll to position [0, 0]
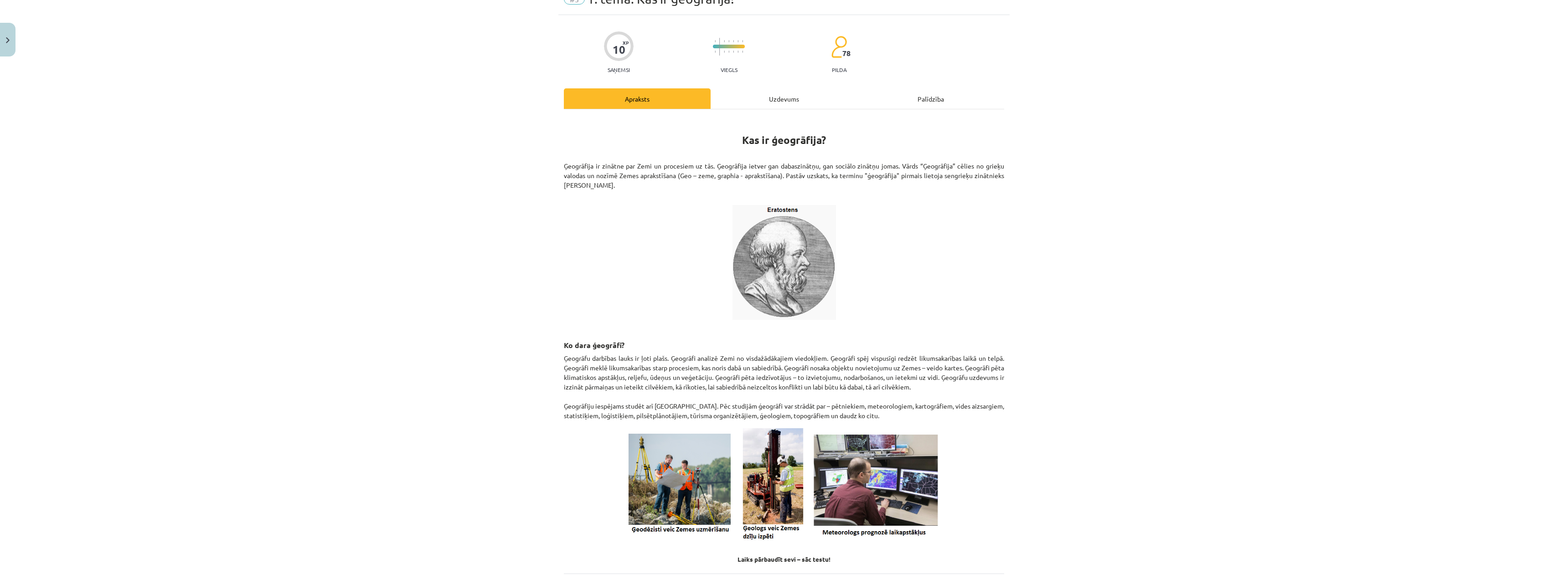
click at [798, 98] on div "Uzdevums" at bounding box center [784, 98] width 146 height 21
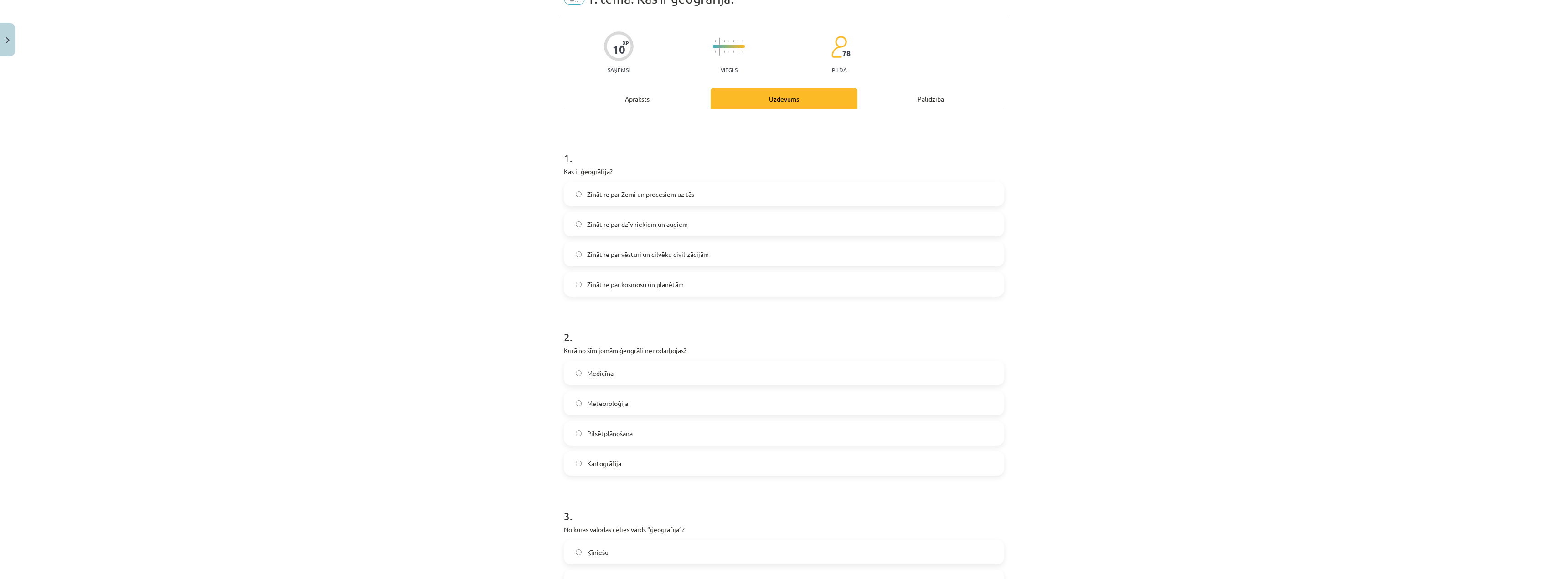
scroll to position [22, 0]
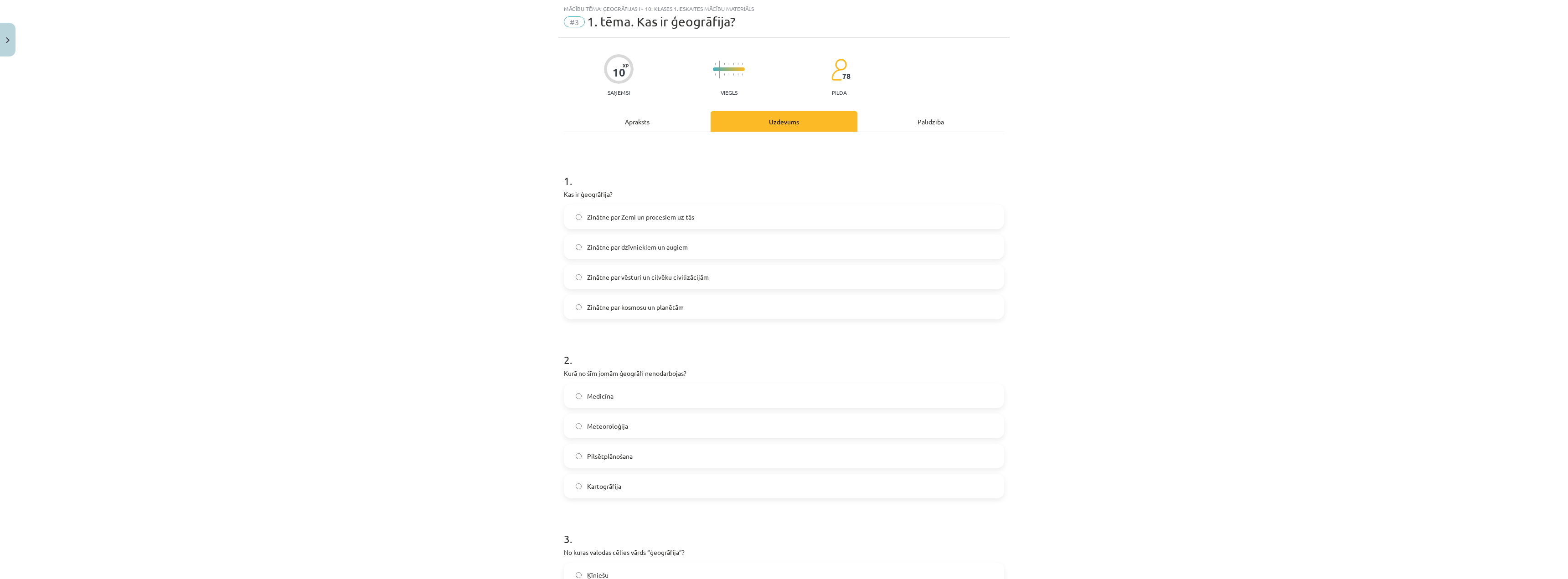
click at [650, 124] on div "Apraksts" at bounding box center [637, 122] width 146 height 21
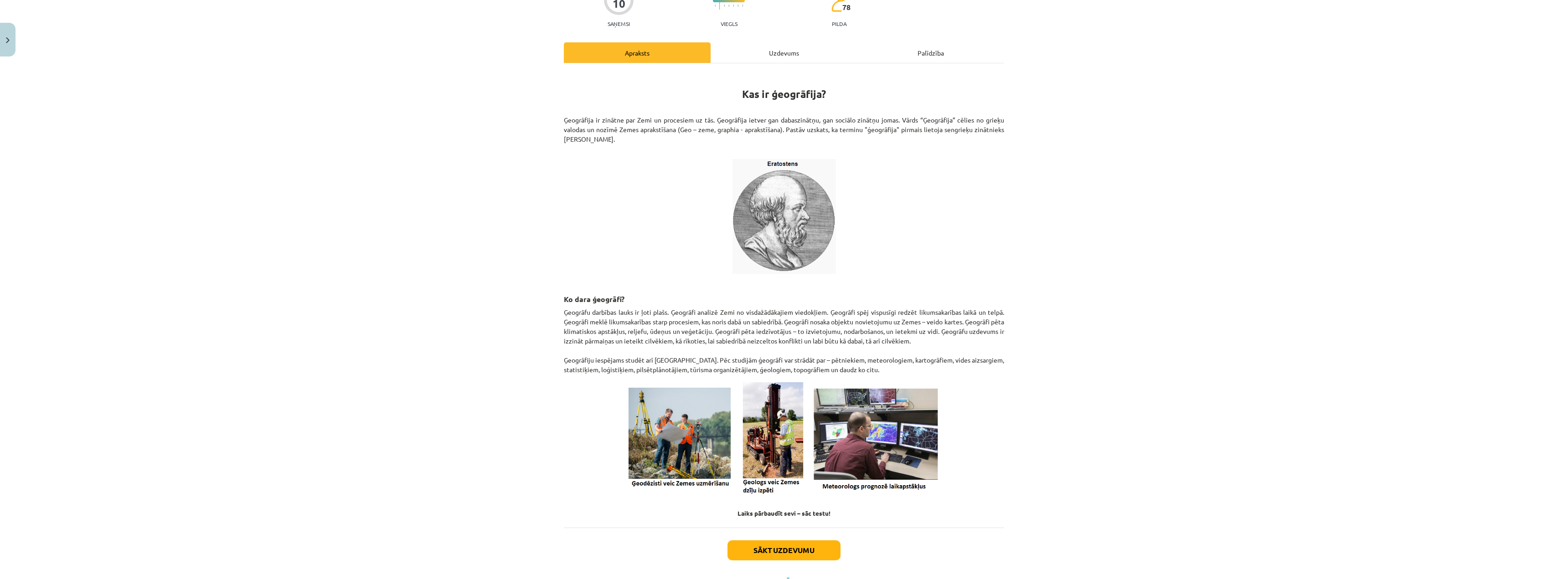
scroll to position [0, 0]
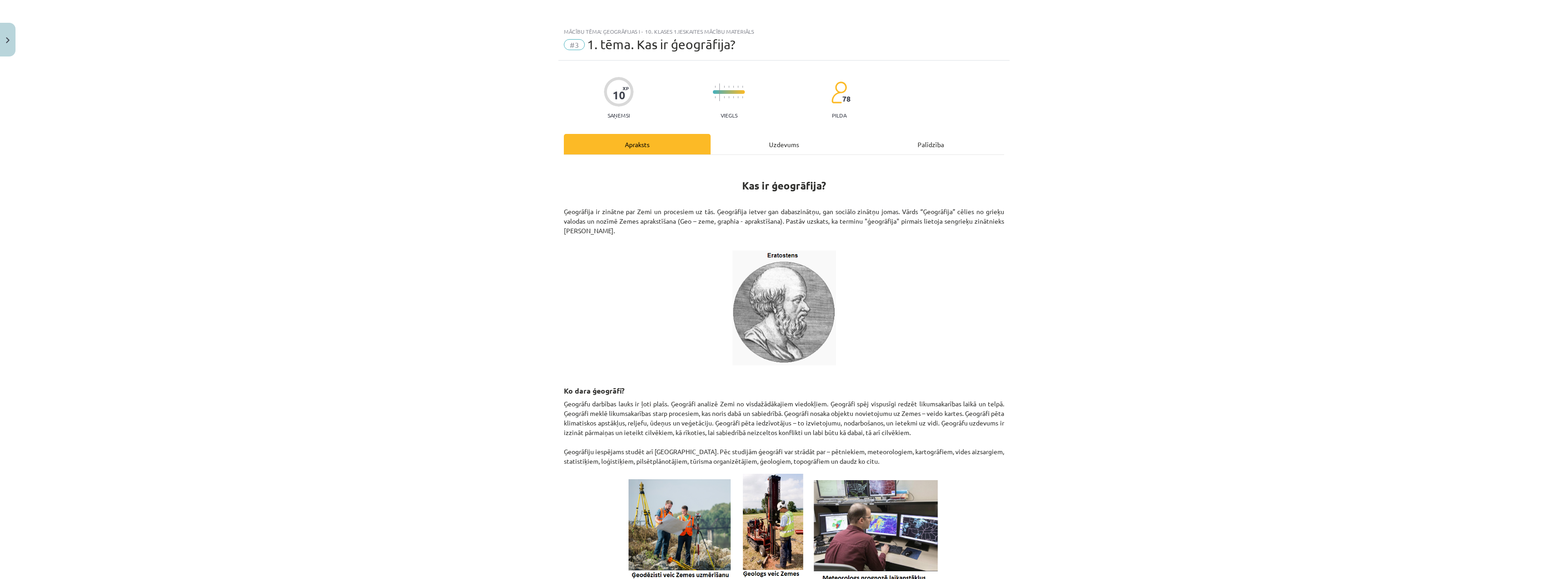
click at [624, 289] on p at bounding box center [784, 308] width 440 height 115
drag, startPoint x: 756, startPoint y: 146, endPoint x: 759, endPoint y: 151, distance: 5.8
click at [756, 146] on div "Uzdevums" at bounding box center [784, 144] width 146 height 21
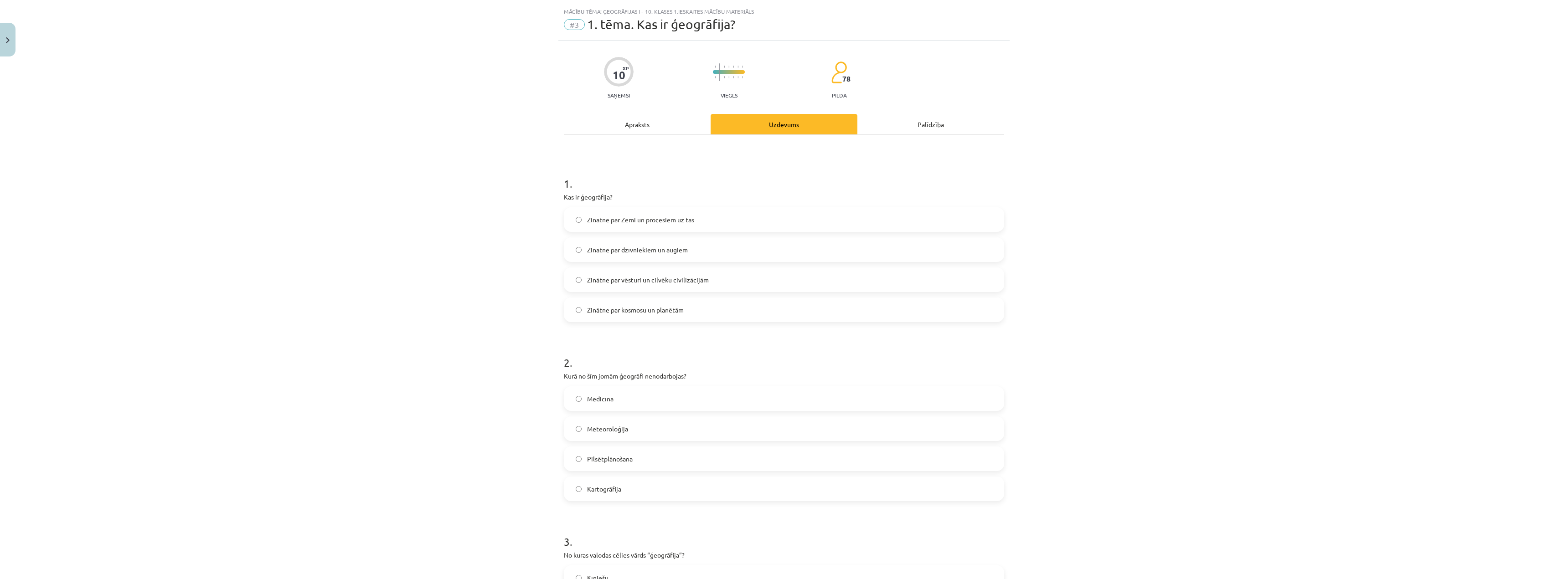
scroll to position [22, 0]
click at [671, 121] on div "Apraksts" at bounding box center [637, 122] width 146 height 21
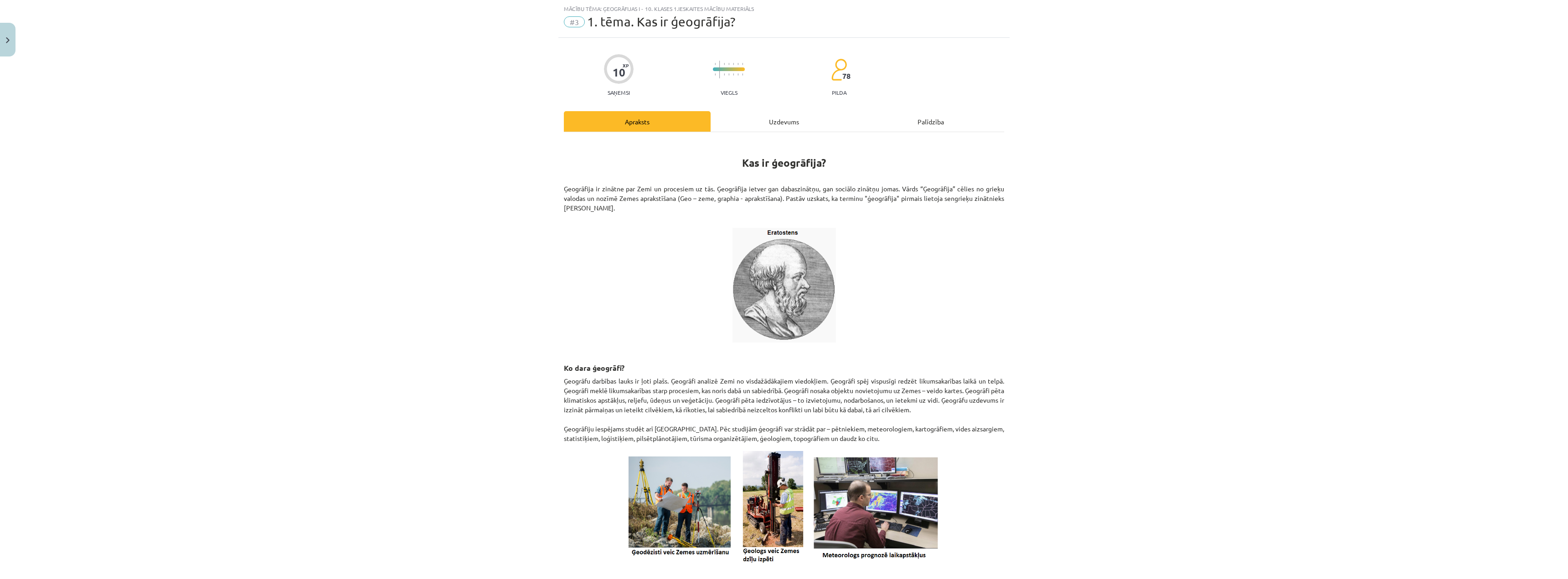
click at [746, 118] on div "Uzdevums" at bounding box center [784, 122] width 146 height 21
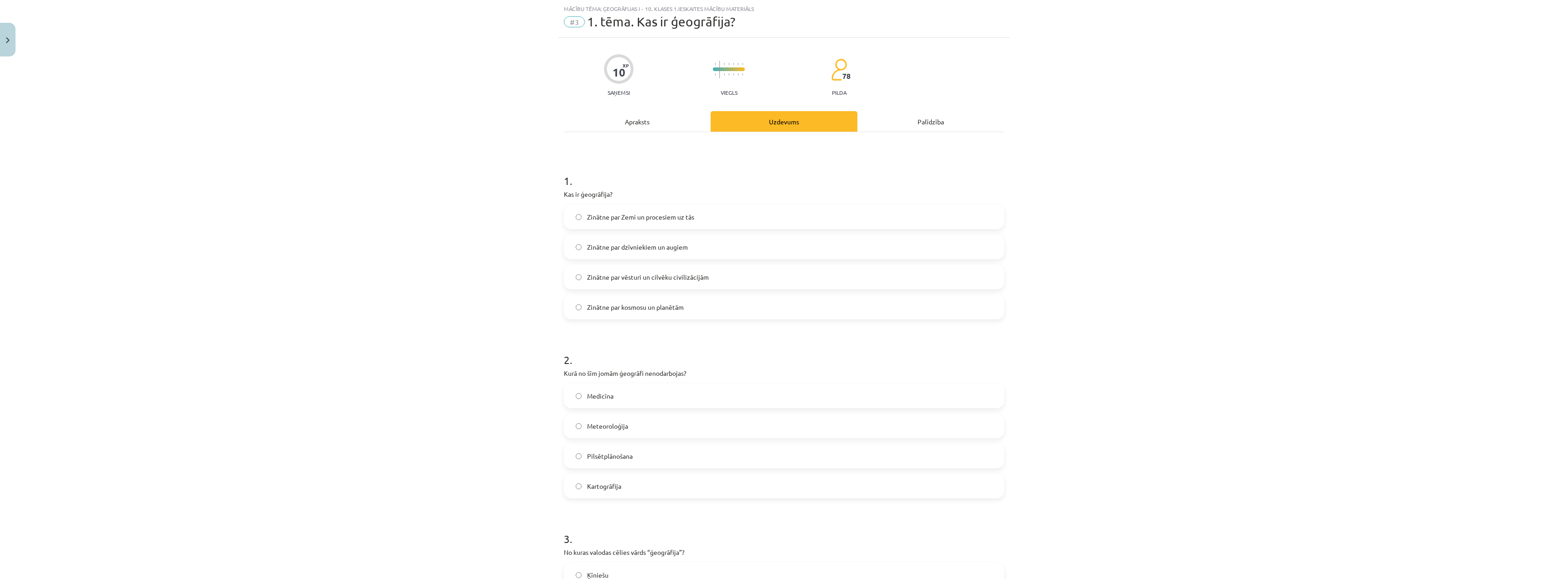
click at [722, 210] on label "Zinātne par Zemi un procesiem uz tās" at bounding box center [784, 217] width 439 height 22
click at [704, 244] on label "Zinātne par dzīvniekiem un augiem" at bounding box center [784, 246] width 439 height 22
click at [714, 212] on label "Zinātne par Zemi un procesiem uz tās" at bounding box center [784, 217] width 439 height 22
click at [675, 122] on div "Apraksts" at bounding box center [637, 122] width 146 height 21
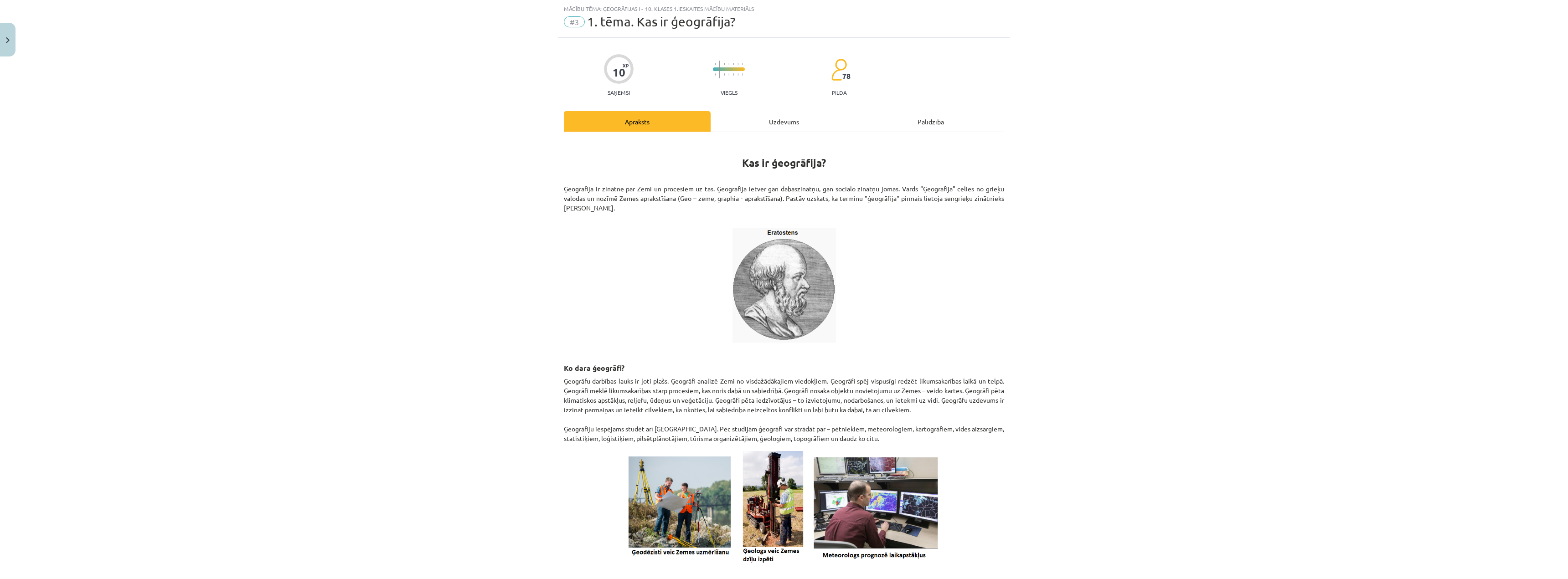
click at [766, 121] on div "Uzdevums" at bounding box center [784, 122] width 146 height 21
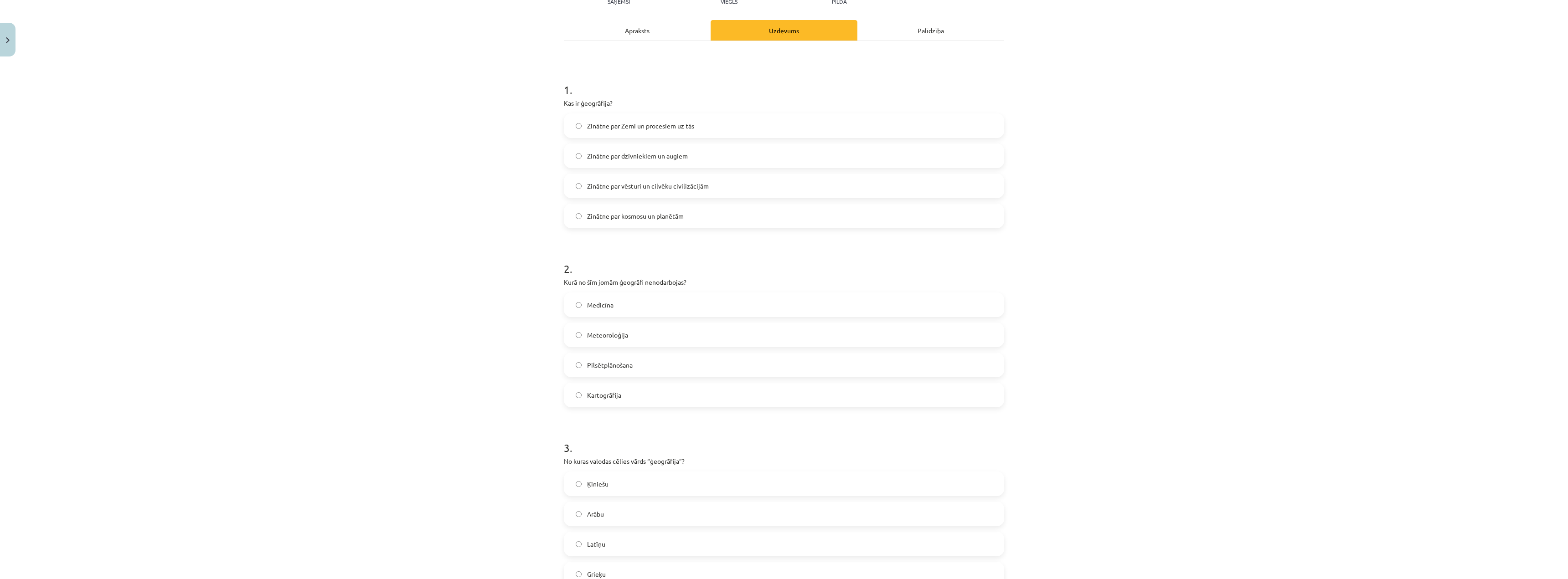
scroll to position [68, 0]
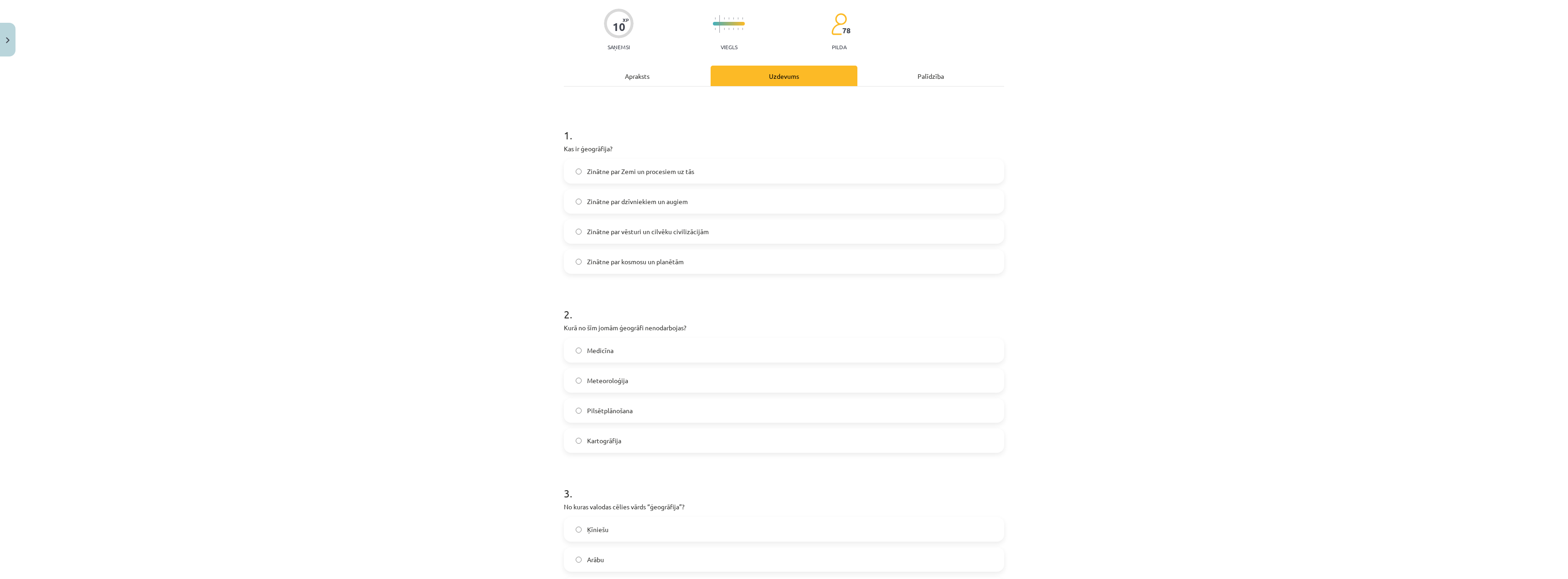
click at [654, 352] on label "Medicīna" at bounding box center [784, 350] width 439 height 22
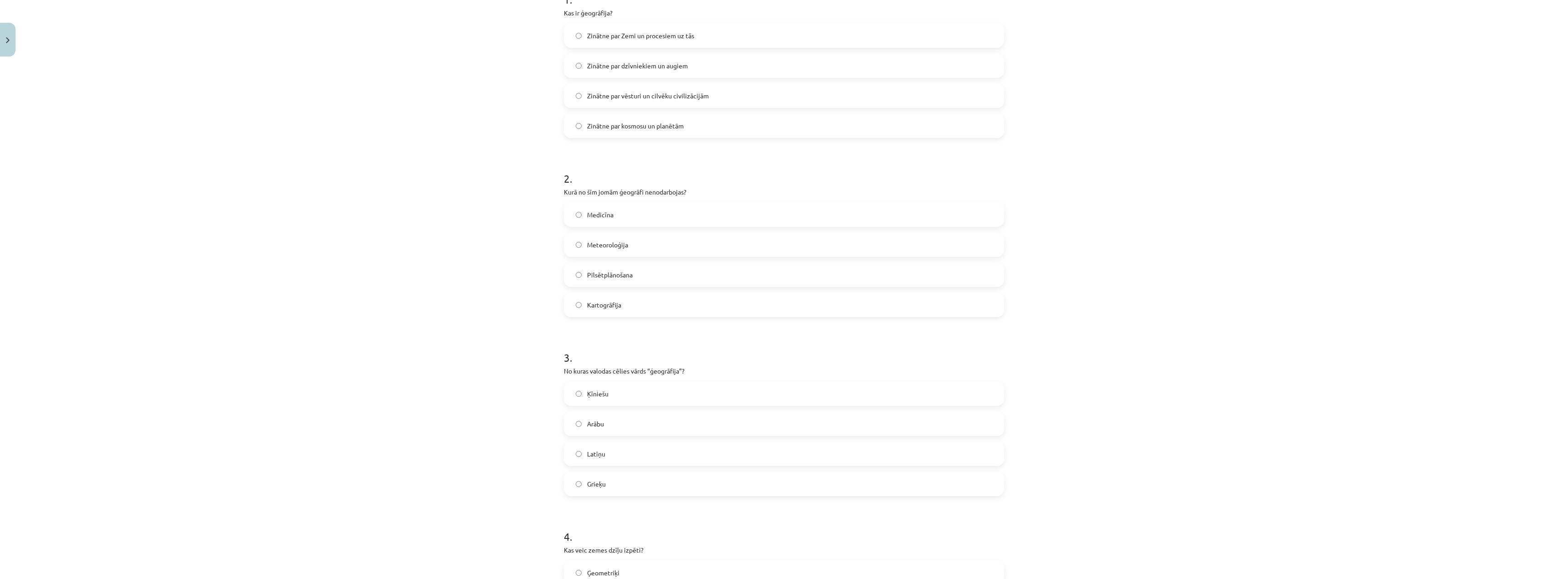
scroll to position [205, 0]
click at [604, 458] on label "Latīņu" at bounding box center [784, 453] width 439 height 22
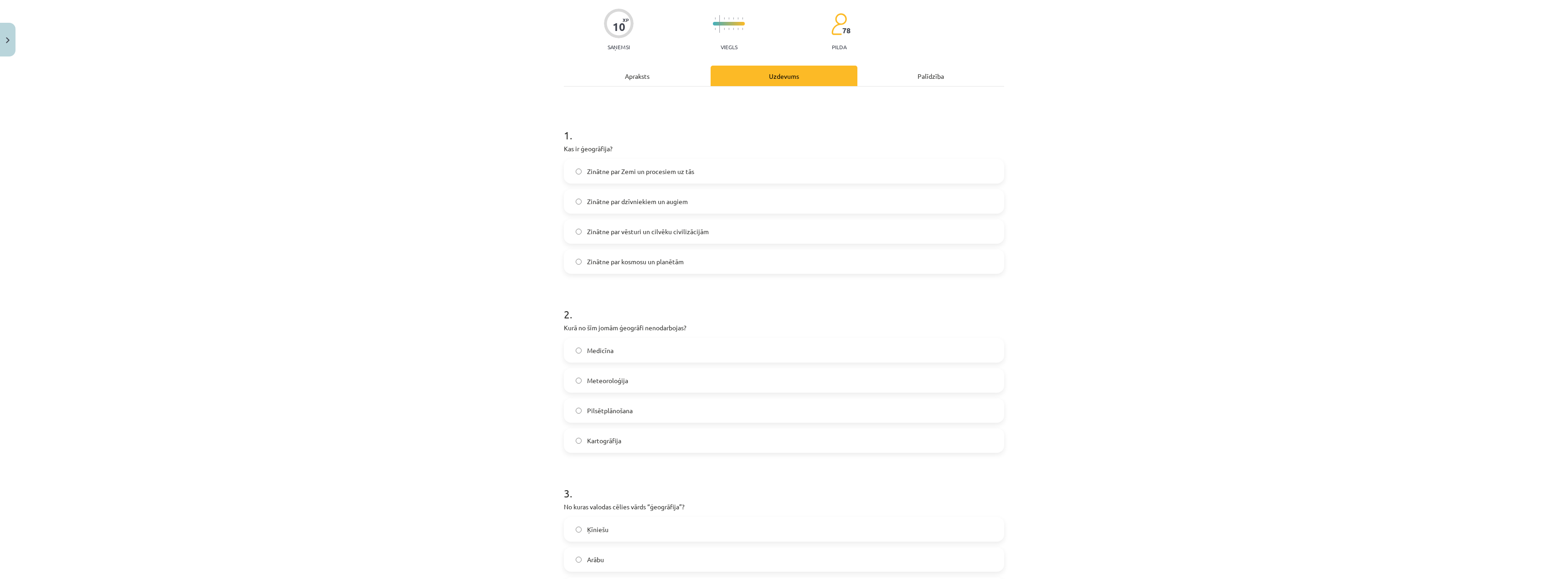
click at [663, 67] on div "Apraksts" at bounding box center [637, 76] width 146 height 21
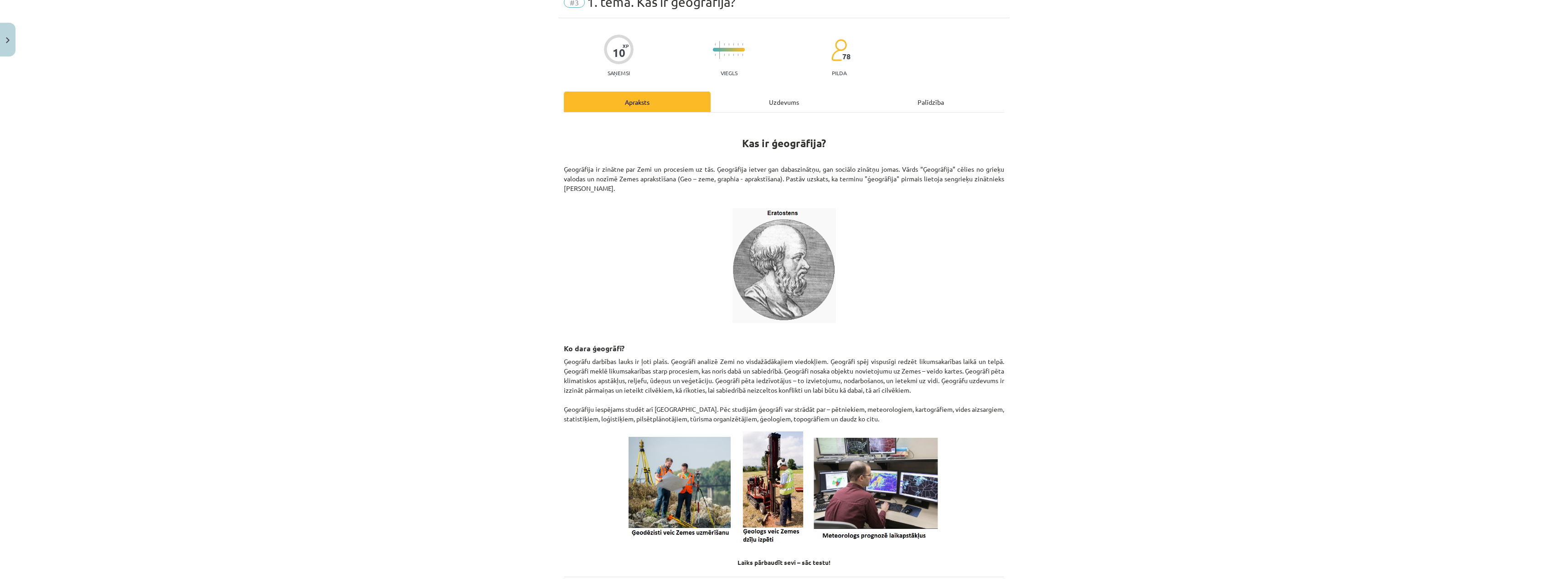
scroll to position [22, 0]
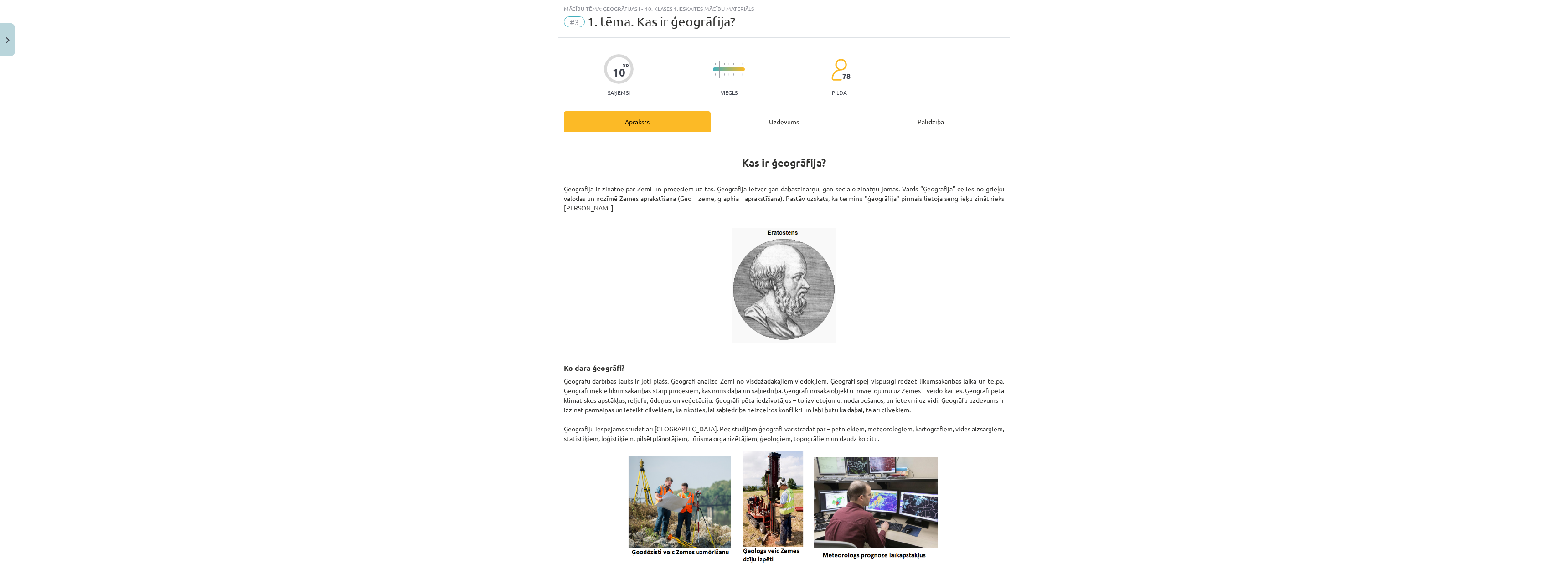
click at [741, 121] on div "Uzdevums" at bounding box center [784, 122] width 146 height 21
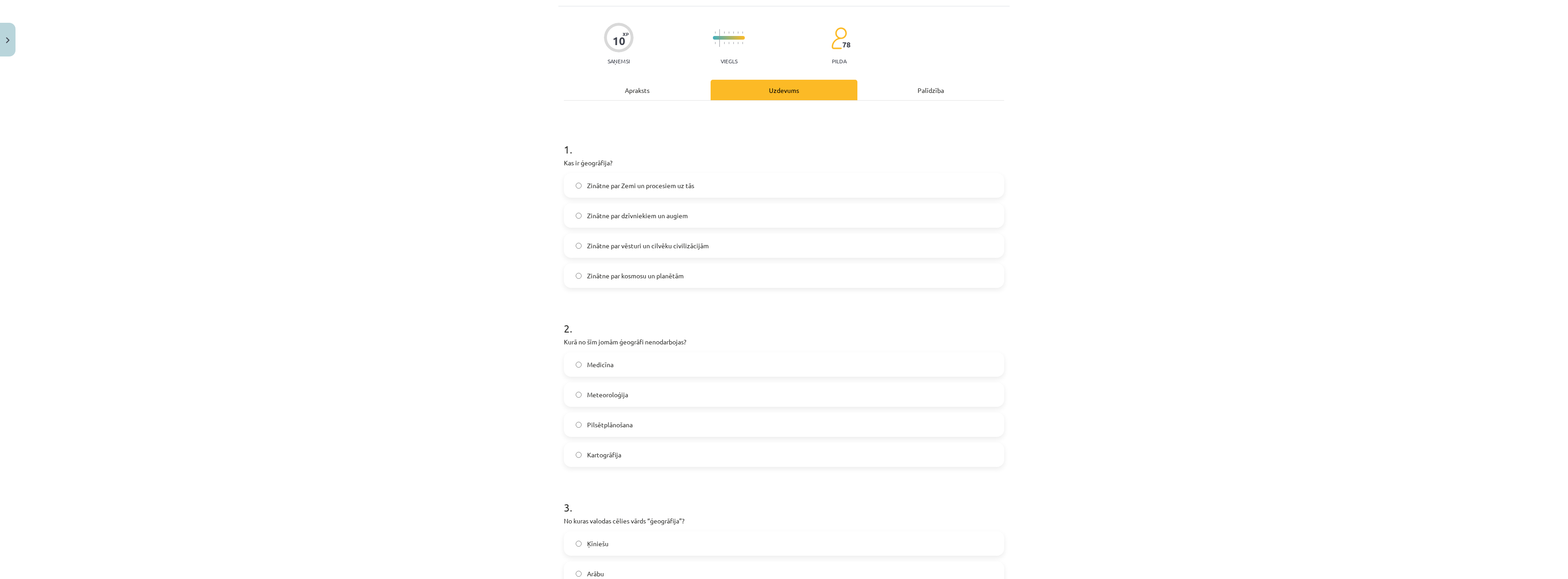
scroll to position [159, 0]
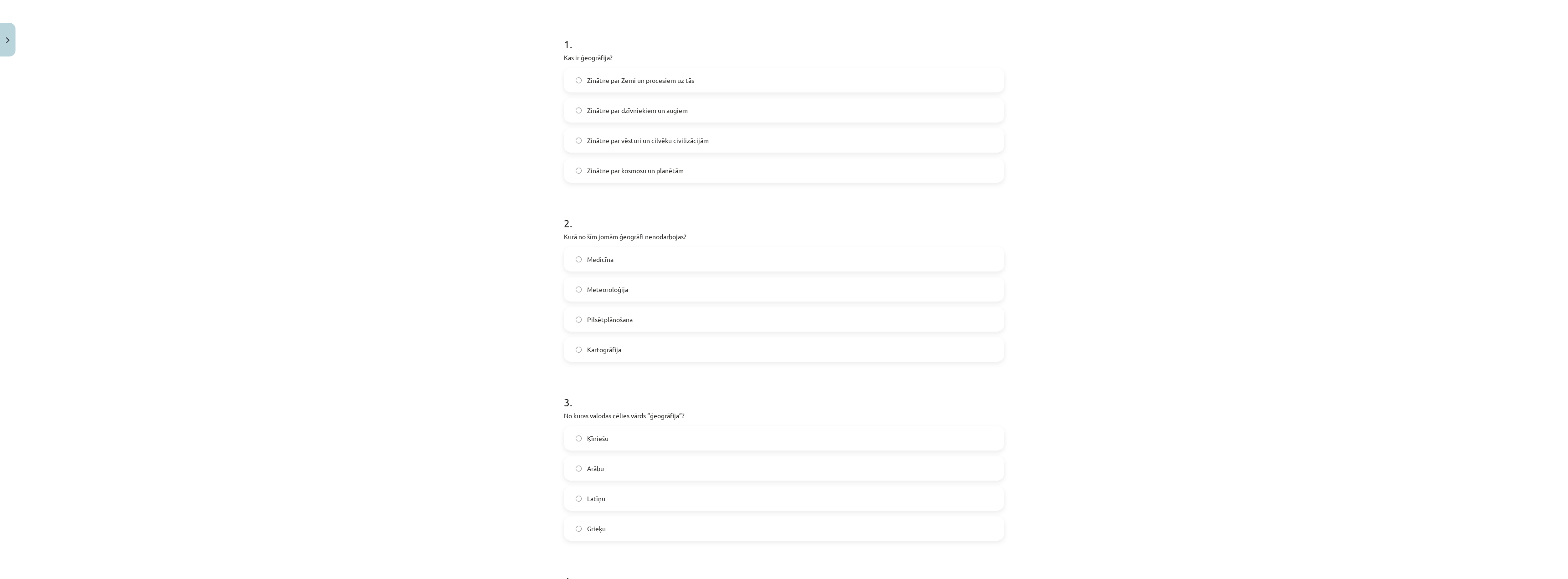
click at [611, 526] on label "Grieķu" at bounding box center [784, 528] width 439 height 22
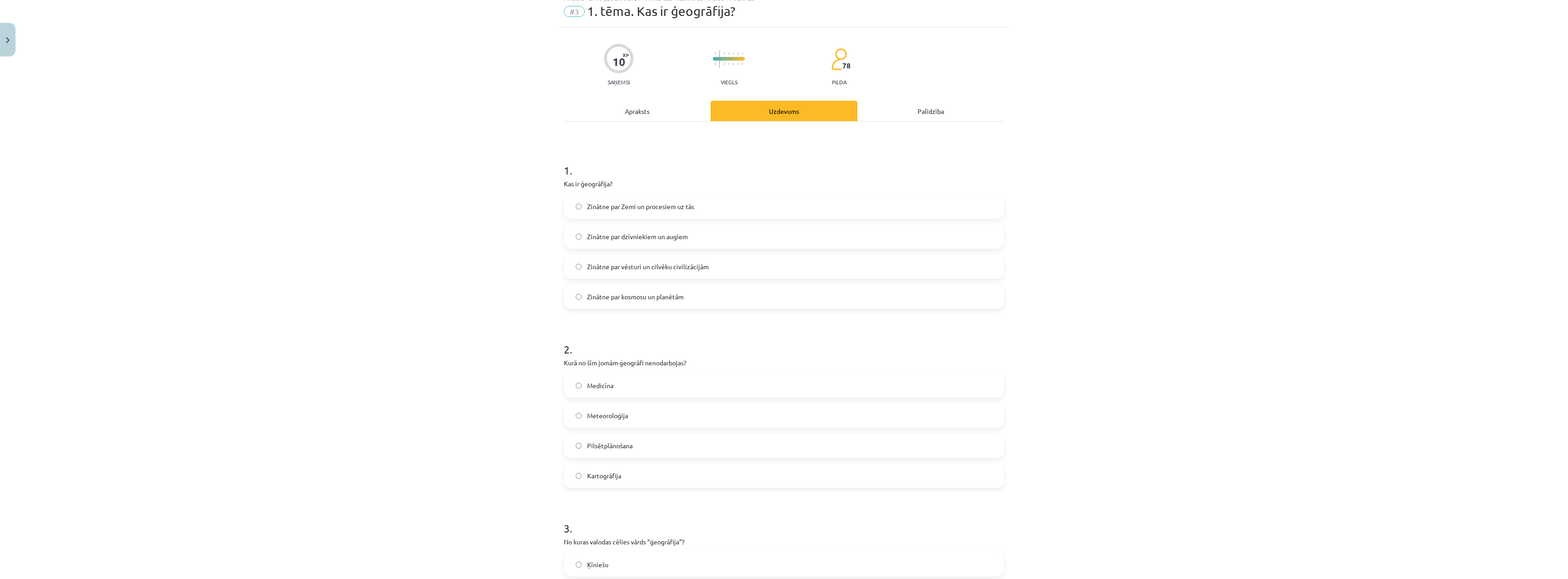
scroll to position [22, 0]
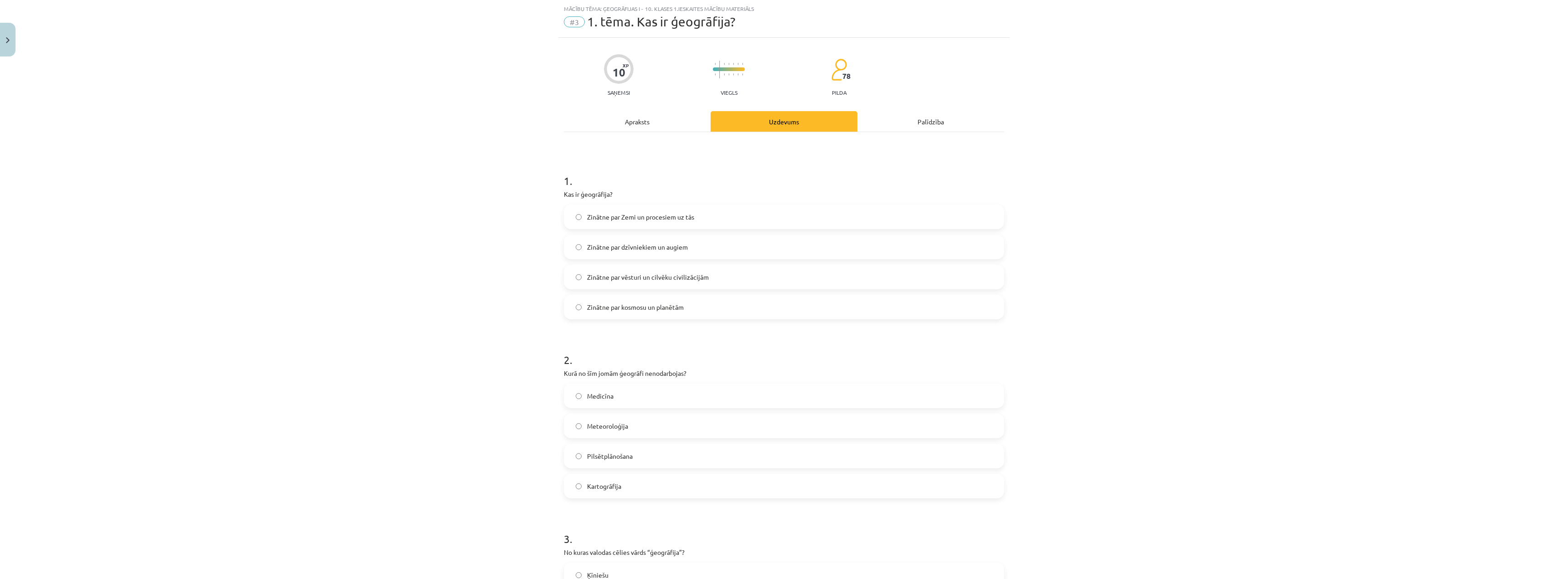
click at [632, 121] on div "Apraksts" at bounding box center [637, 122] width 146 height 21
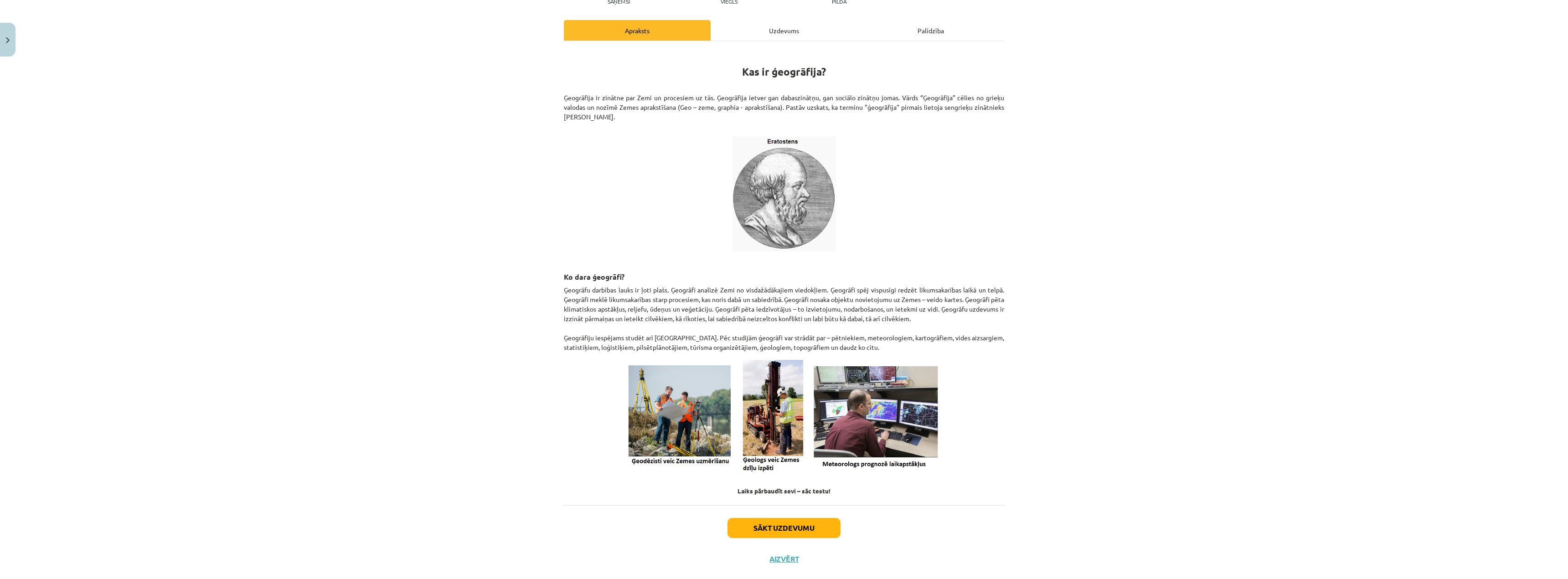
scroll to position [68, 0]
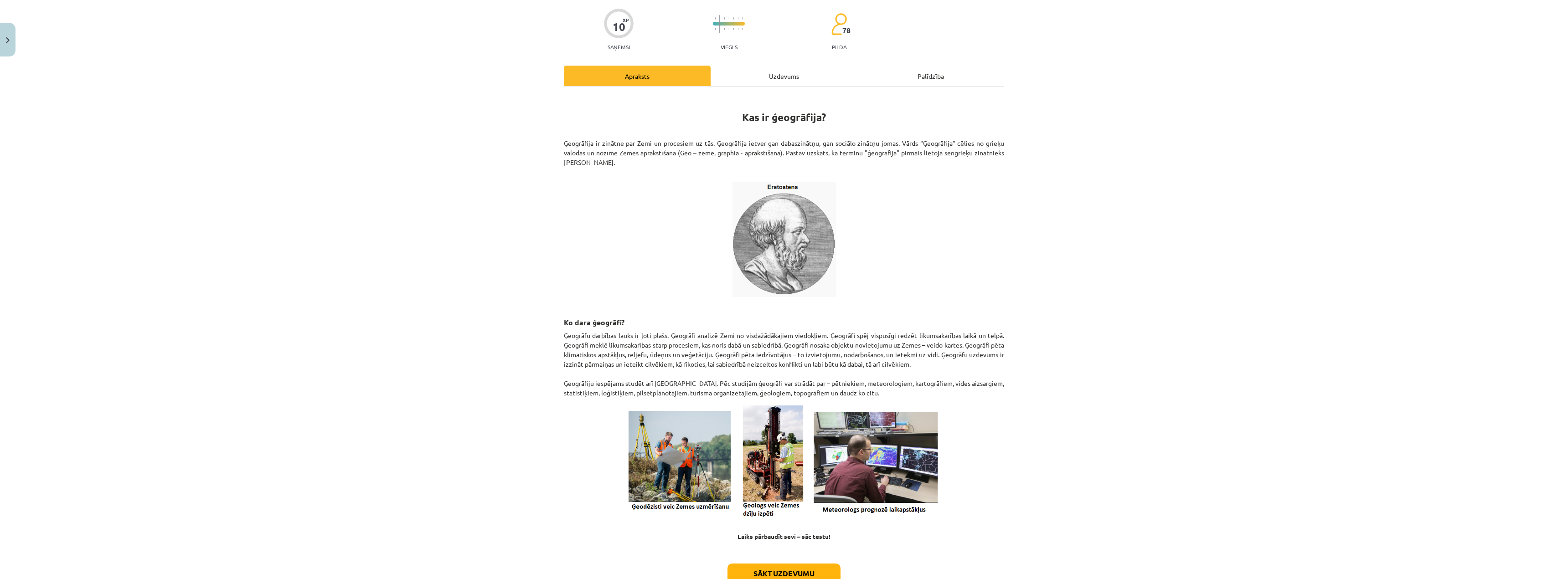
click at [770, 83] on div "Uzdevums" at bounding box center [784, 76] width 146 height 21
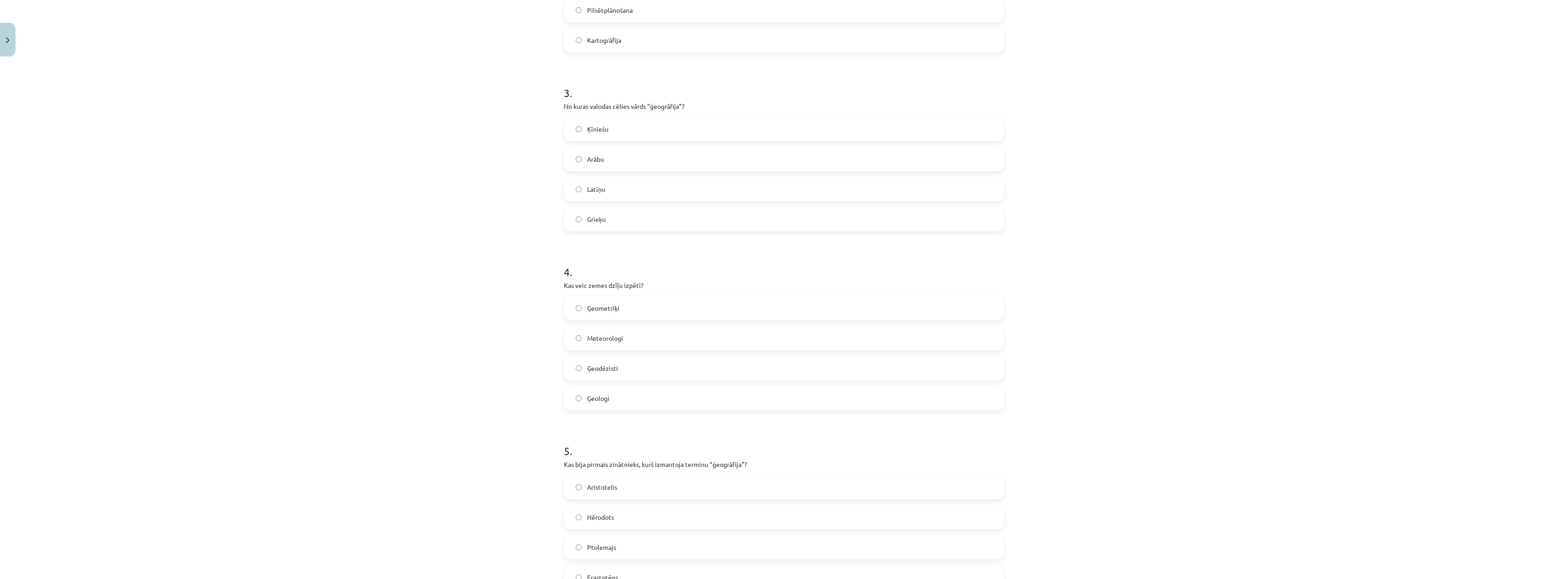
scroll to position [478, 0]
click at [611, 386] on label "Ģeologi" at bounding box center [784, 389] width 439 height 22
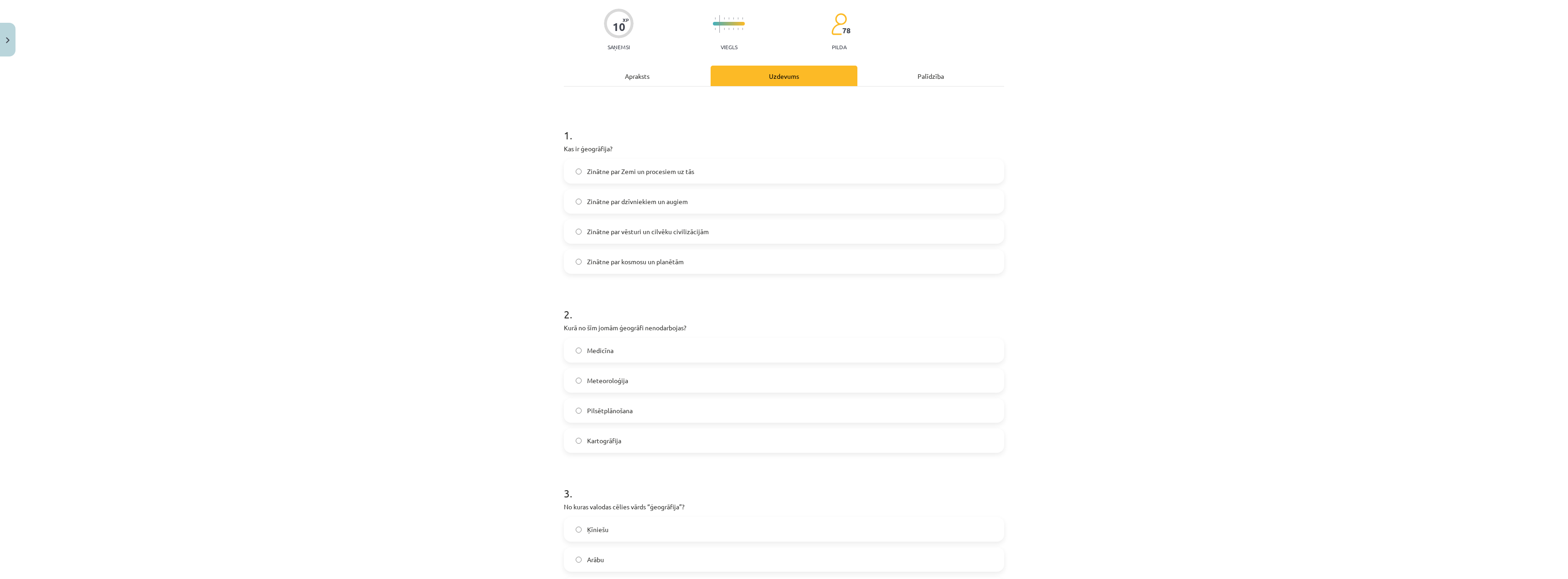
click at [647, 86] on div "Apraksts" at bounding box center [637, 76] width 146 height 21
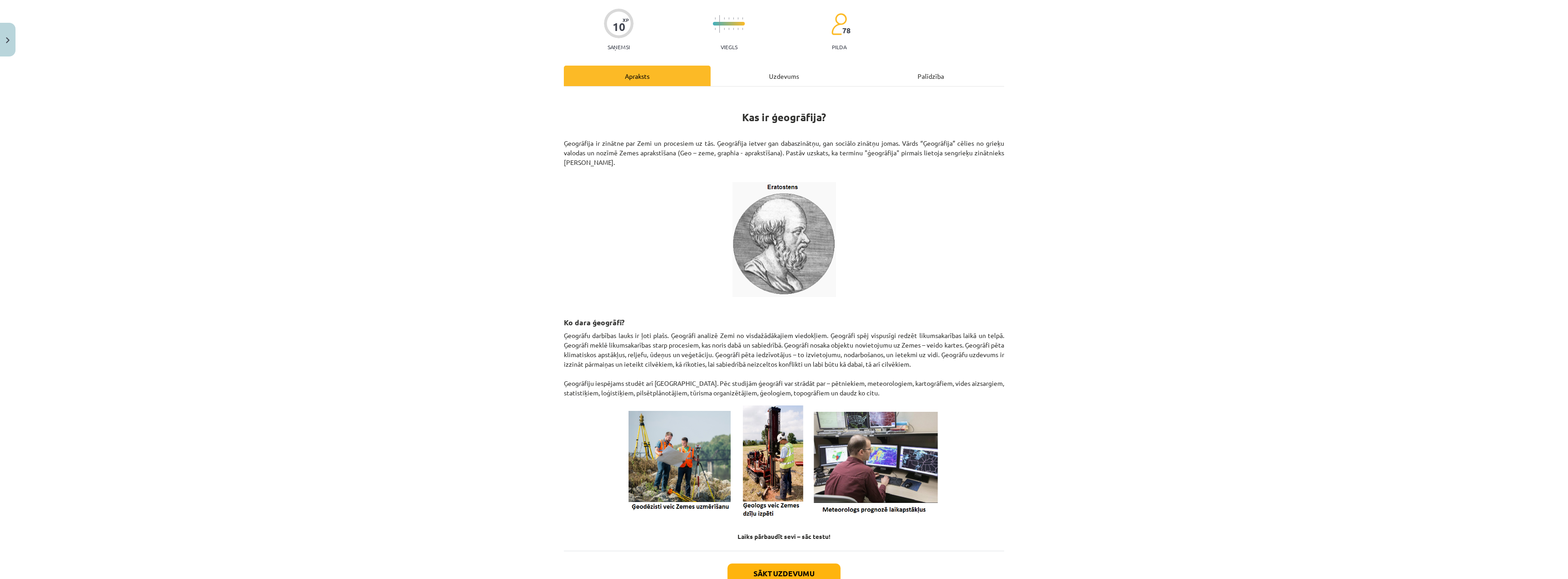
scroll to position [22, 0]
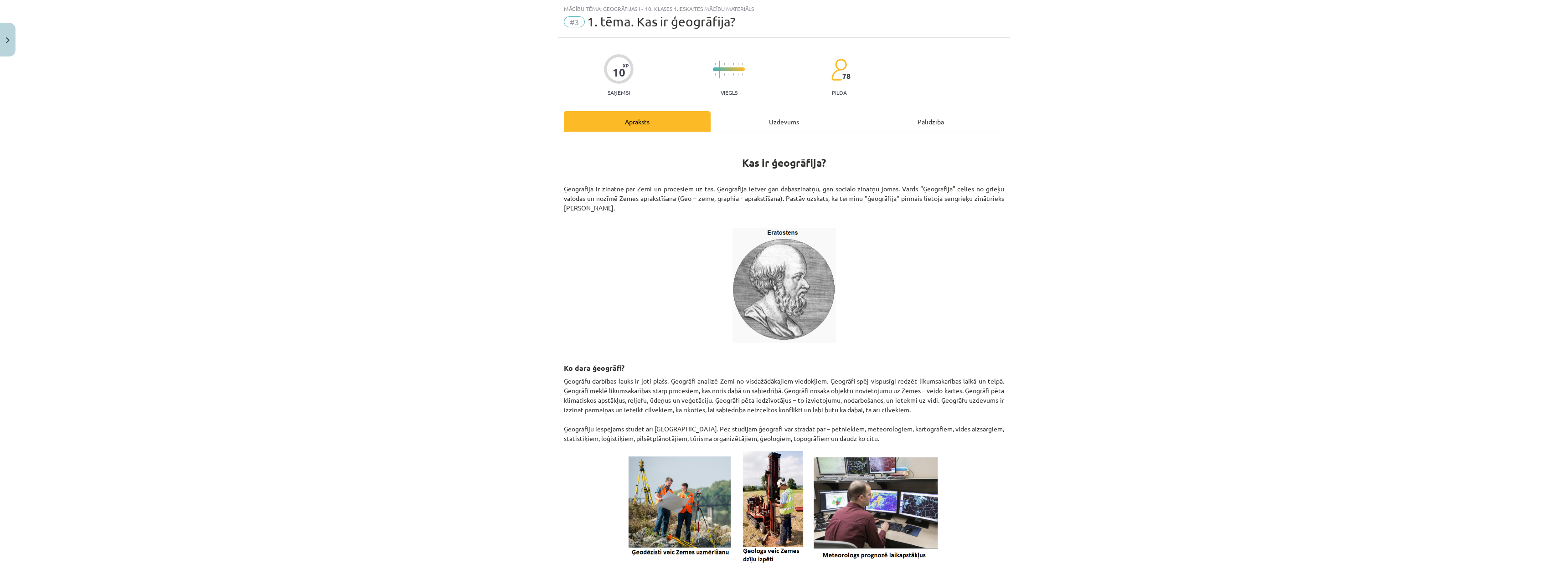
click at [762, 124] on div "Uzdevums" at bounding box center [784, 122] width 146 height 21
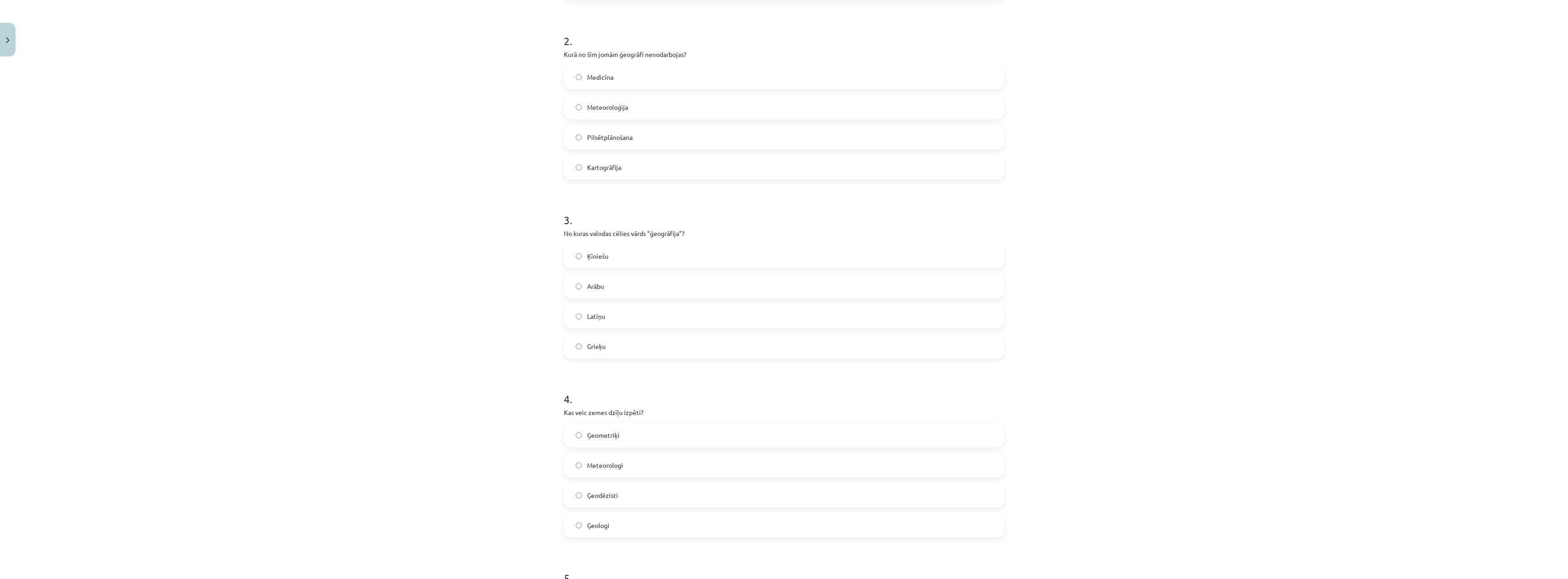
scroll to position [585, 0]
click at [763, 509] on button "Iesniegt" at bounding box center [784, 509] width 83 height 20
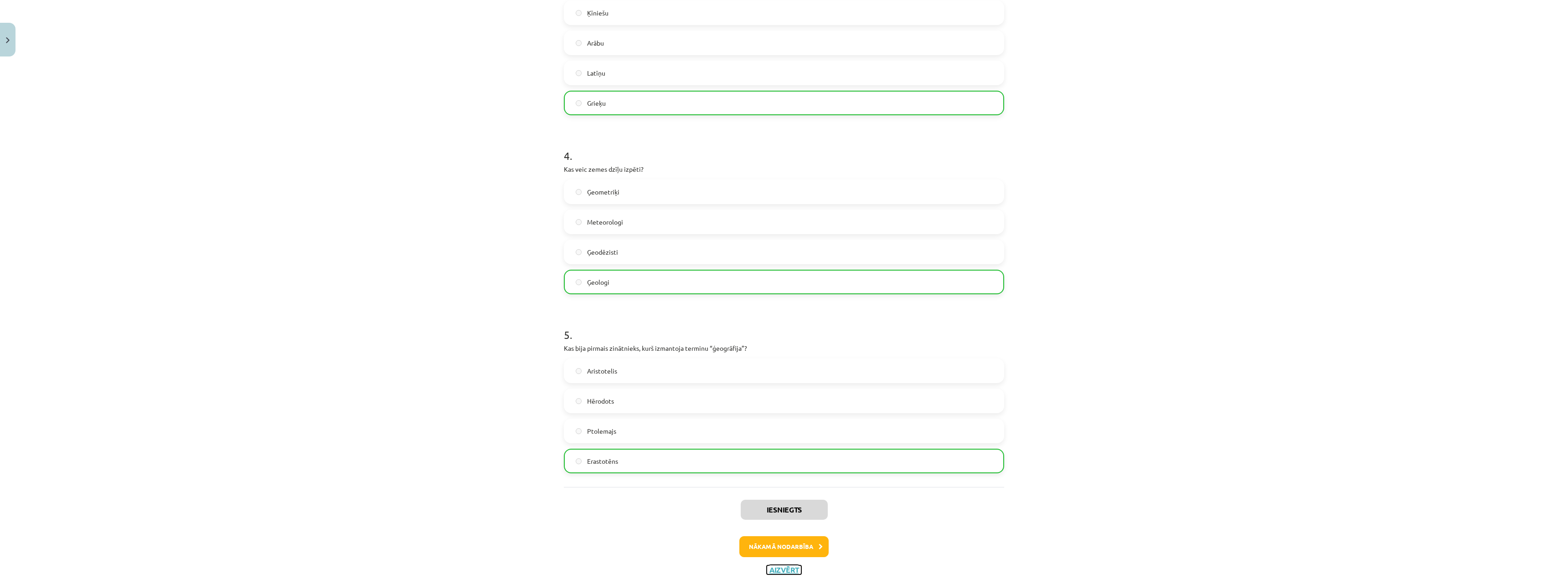
click at [776, 569] on button "Aizvērt" at bounding box center [784, 569] width 34 height 9
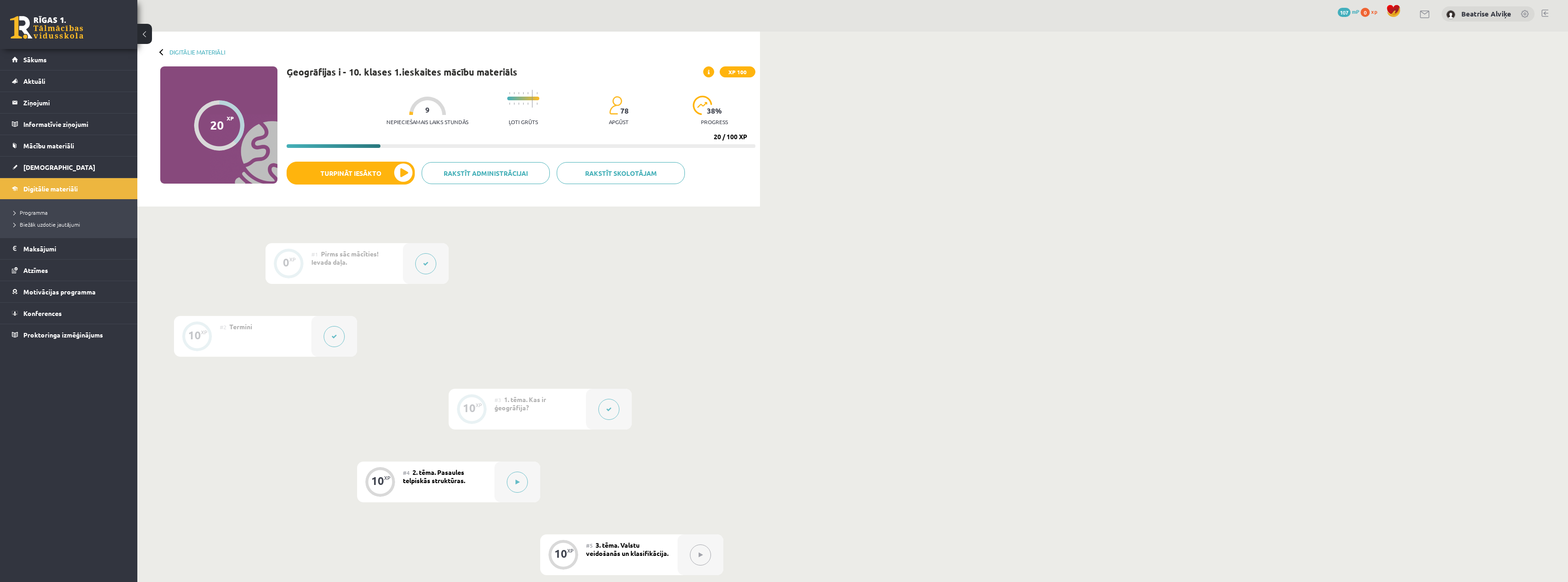
scroll to position [0, 0]
